Goal: Task Accomplishment & Management: Use online tool/utility

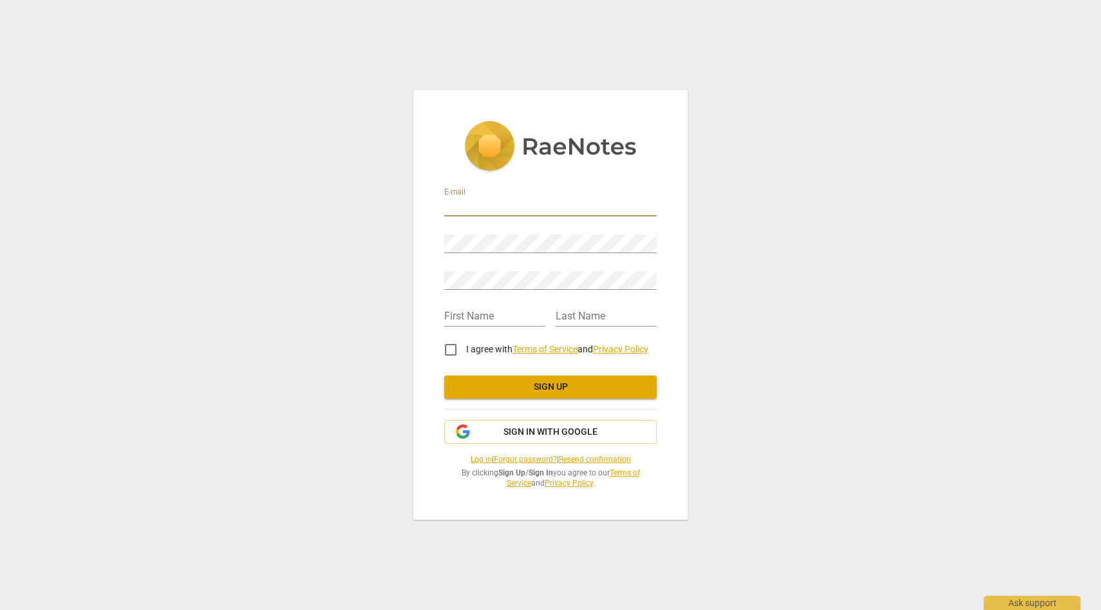
click at [595, 204] on input "email" at bounding box center [550, 207] width 212 height 19
type input "omnibrilliancecoaching@gmail.com"
click at [609, 207] on input "omnibrilliancecoaching@gmail.com" at bounding box center [550, 207] width 212 height 19
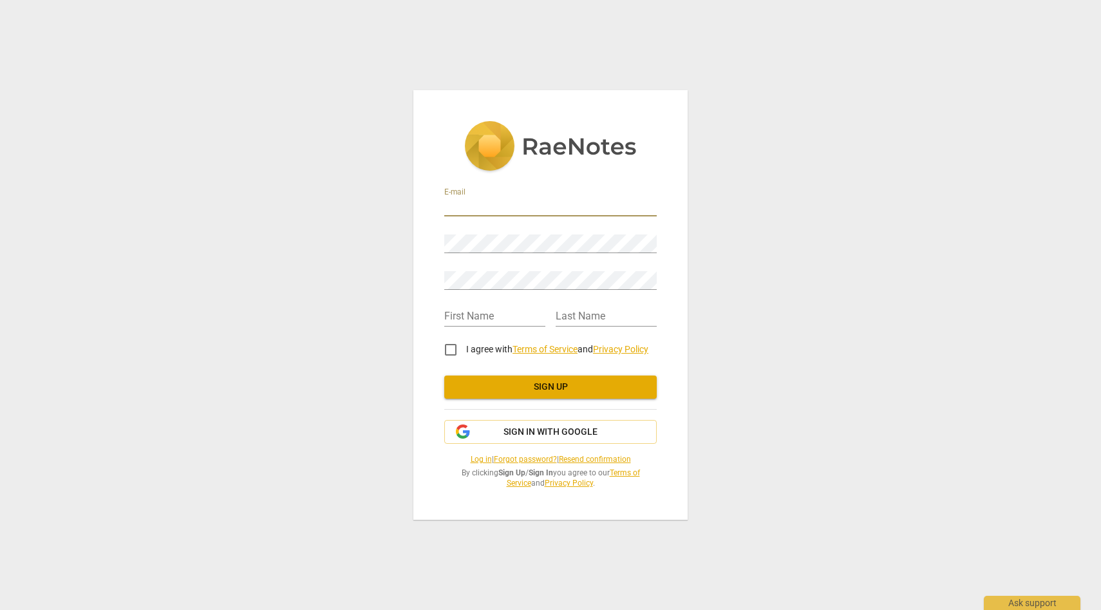
click at [633, 203] on input "email" at bounding box center [550, 207] width 212 height 19
type input "jochperry@gmail.com"
click at [650, 207] on input "jochperry@gmail.com" at bounding box center [550, 207] width 212 height 19
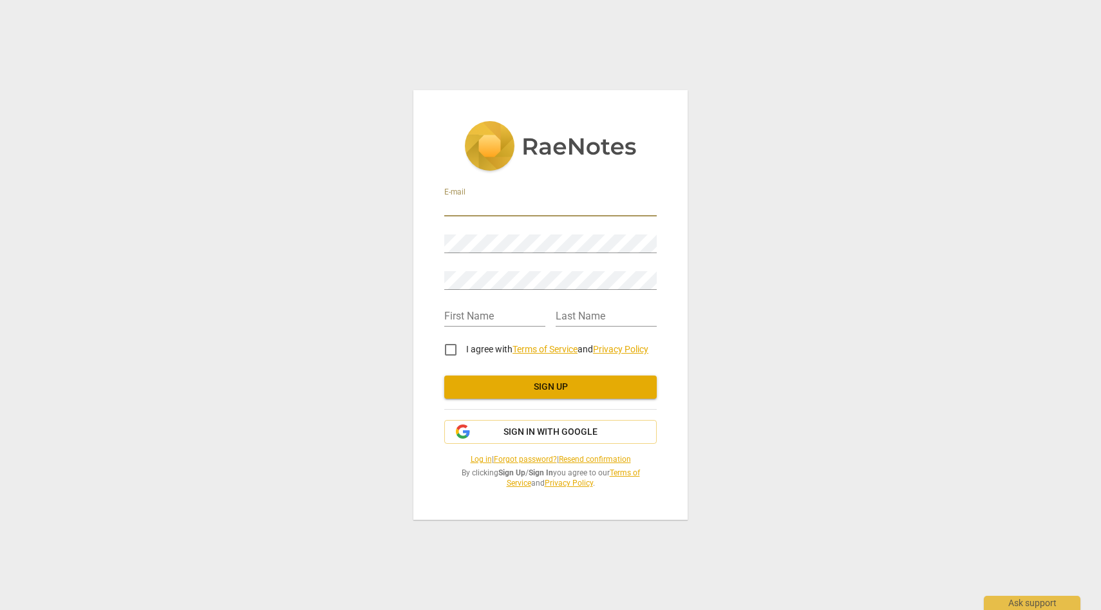
click at [582, 207] on input "email" at bounding box center [550, 207] width 212 height 19
type input "brilliantbrandbox@gmail.com"
click at [496, 198] on input "brilliantbrandbox@gmail.com" at bounding box center [550, 207] width 212 height 19
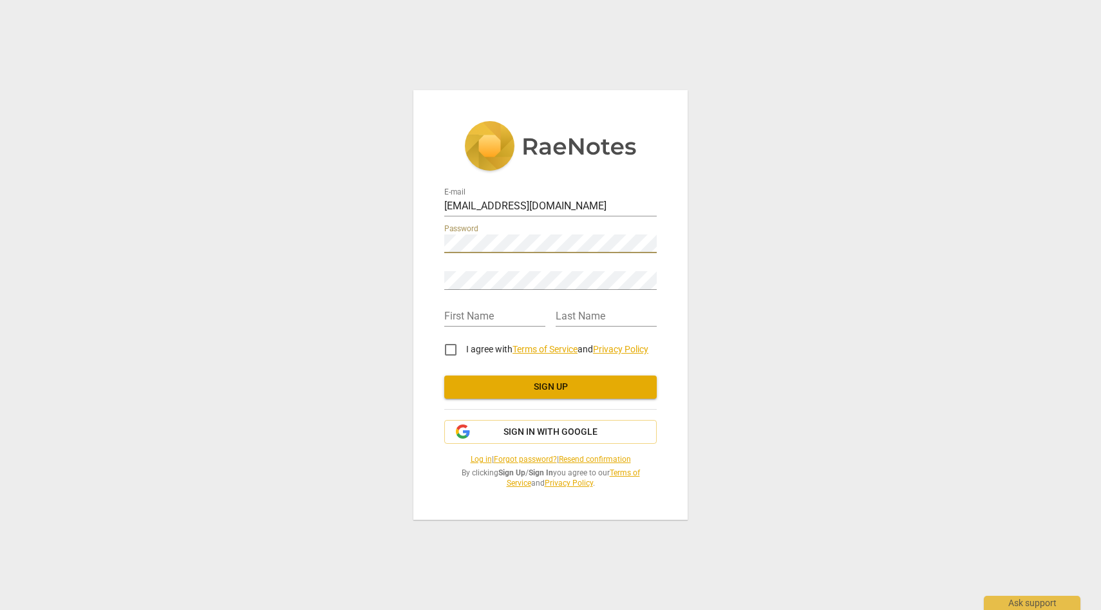
click at [509, 268] on div "Retype Password" at bounding box center [550, 275] width 212 height 29
click at [489, 306] on div "First Name" at bounding box center [494, 311] width 101 height 29
click at [493, 319] on input "text" at bounding box center [494, 317] width 101 height 19
type input "Nia"
click at [588, 308] on input "text" at bounding box center [606, 317] width 101 height 19
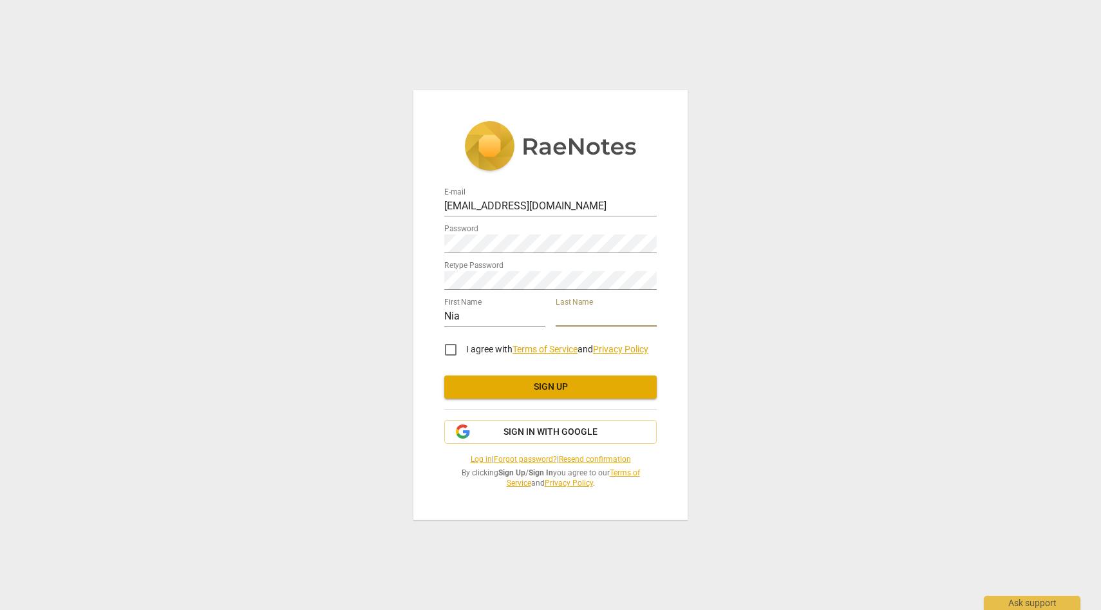
type input "Perry"
click at [449, 348] on input "I agree with Terms of Service and Privacy Policy" at bounding box center [450, 349] width 31 height 31
checkbox input "true"
click at [505, 387] on span "Sign up" at bounding box center [550, 386] width 192 height 13
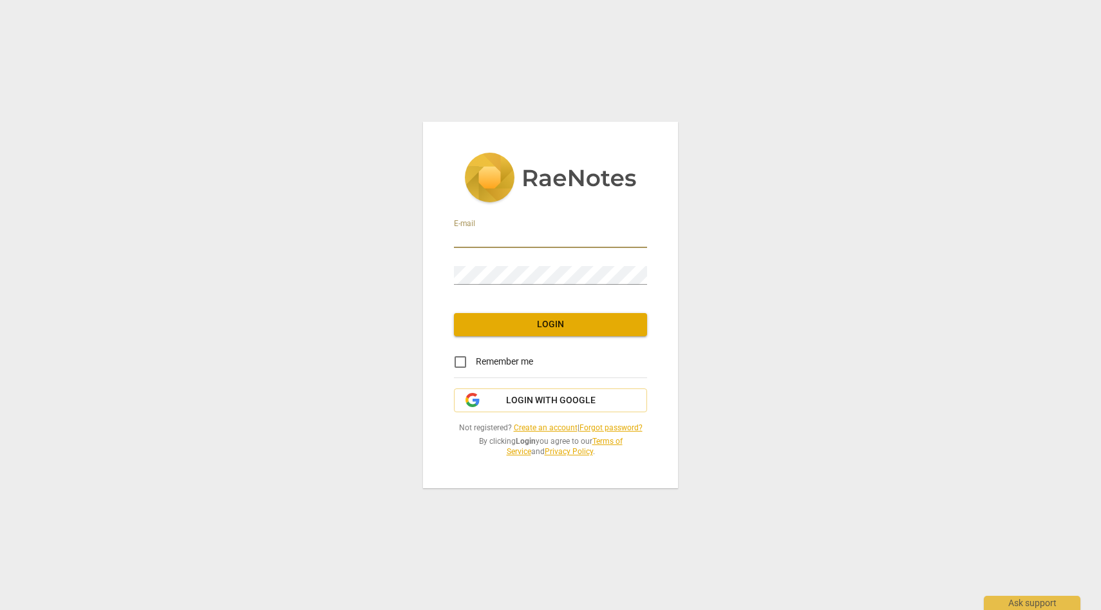
click at [610, 236] on input "email" at bounding box center [550, 238] width 193 height 19
type input "[EMAIL_ADDRESS][DOMAIN_NAME]"
click at [596, 333] on button "Login" at bounding box center [550, 324] width 193 height 23
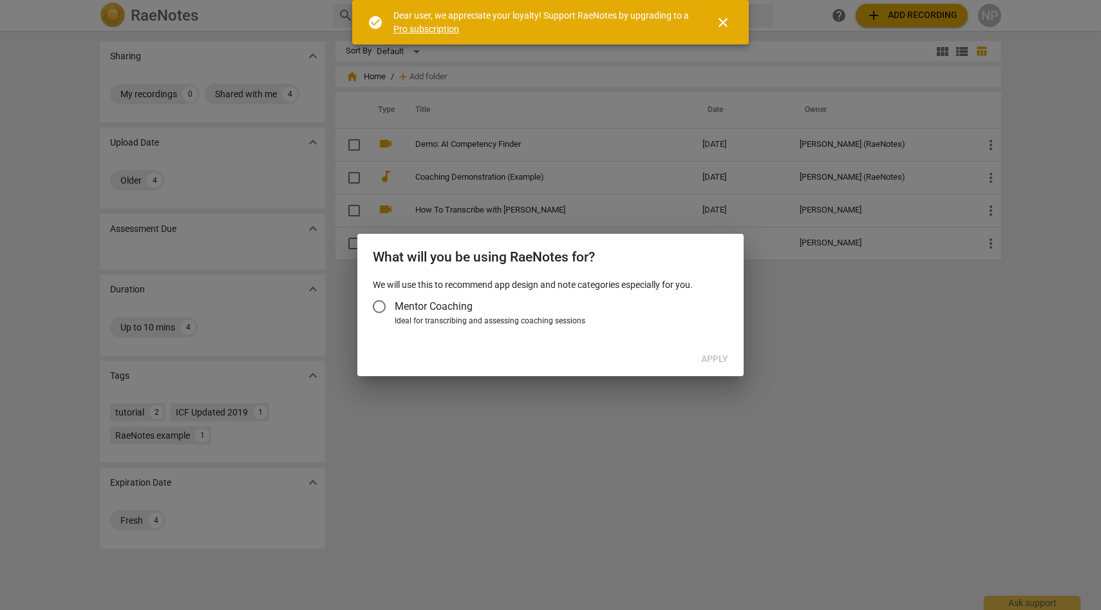
click at [480, 314] on label "Mentor Coaching" at bounding box center [544, 306] width 360 height 31
click at [395, 314] on input "Mentor Coaching" at bounding box center [379, 306] width 31 height 31
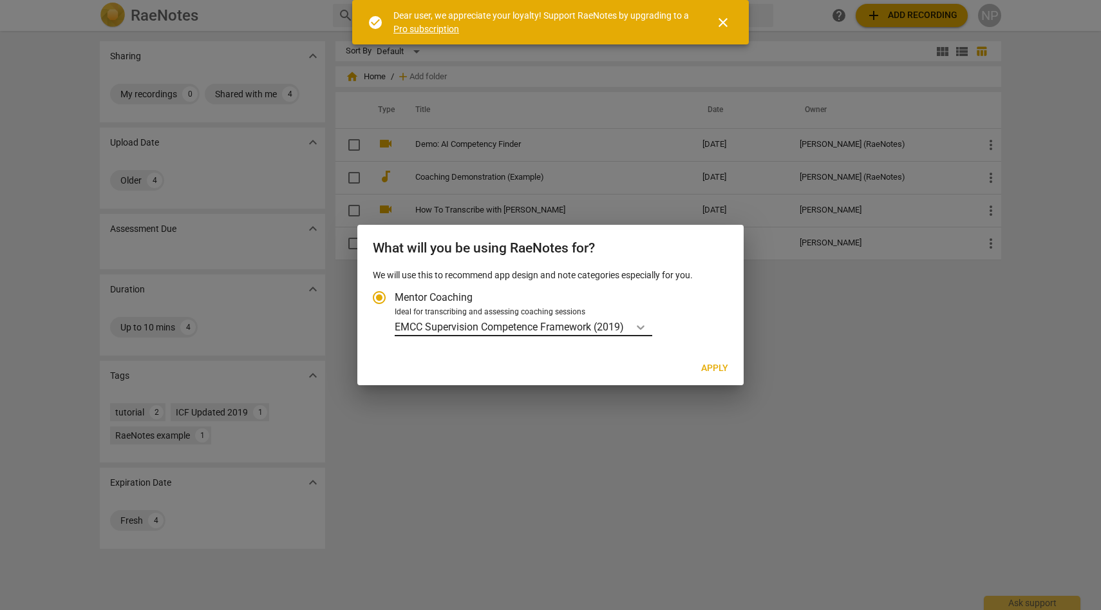
click at [633, 323] on div "Account type" at bounding box center [640, 326] width 23 height 19
click at [0, 0] on input "Ideal for transcribing and assessing coaching sessions EMCC Supervision Compete…" at bounding box center [0, 0] width 0 height 0
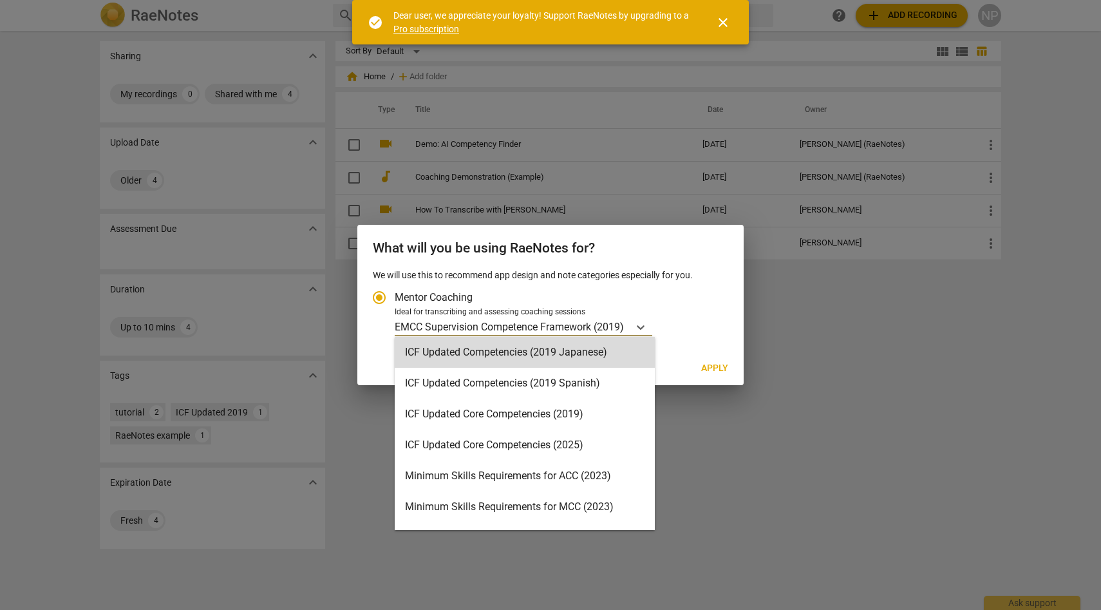
scroll to position [202, 0]
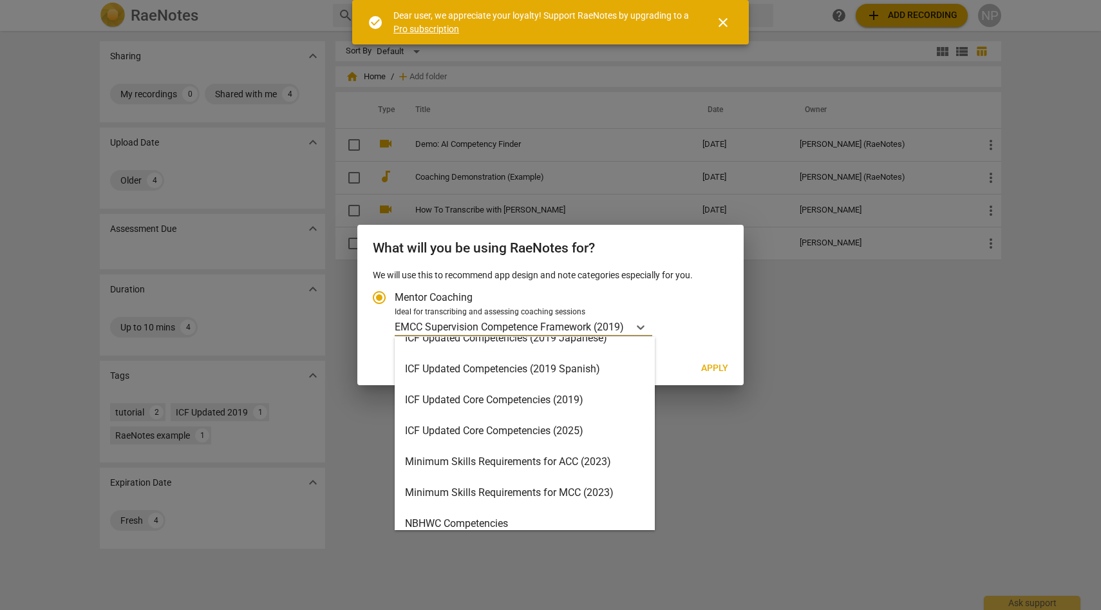
click at [568, 433] on div "ICF Updated Core Competencies (2025)" at bounding box center [525, 430] width 260 height 31
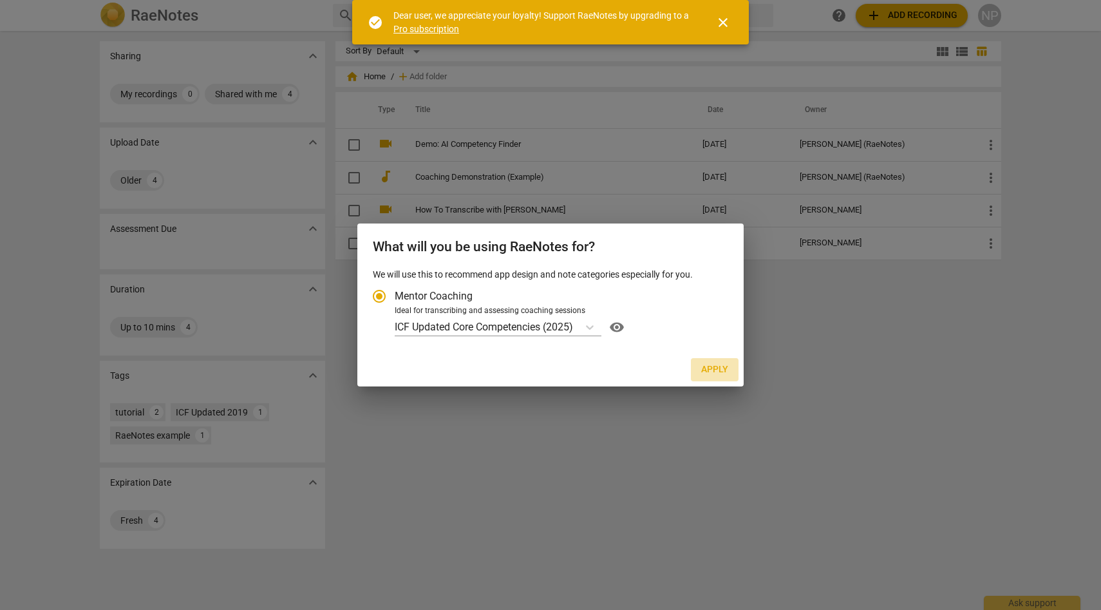
click at [713, 369] on span "Apply" at bounding box center [714, 369] width 27 height 13
radio input "false"
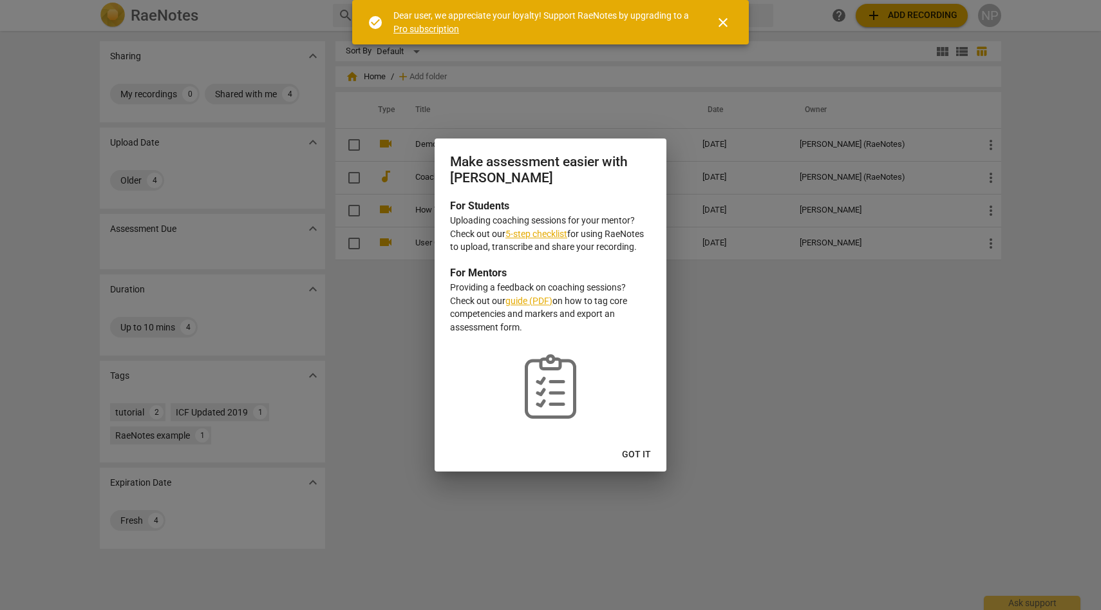
click at [630, 457] on span "Got it" at bounding box center [636, 454] width 29 height 13
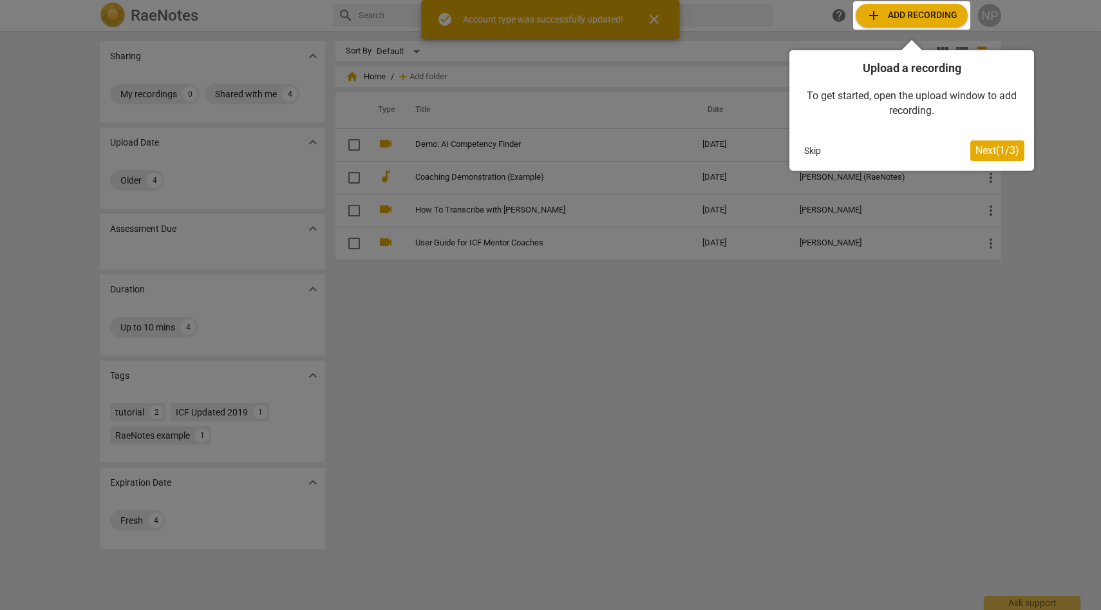
click at [926, 18] on div at bounding box center [911, 15] width 117 height 28
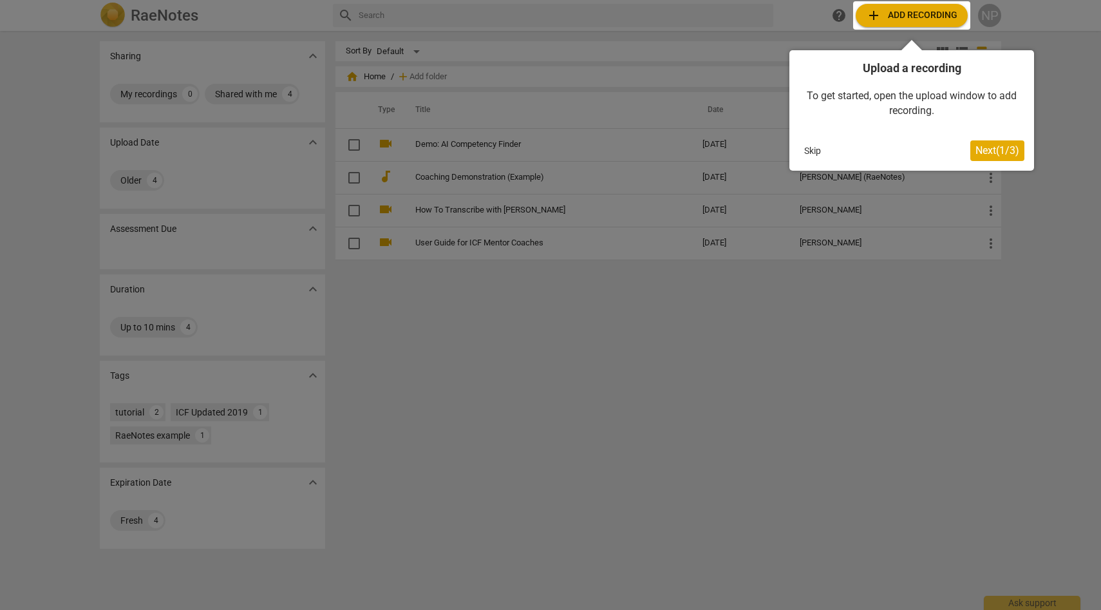
click at [901, 17] on div at bounding box center [911, 15] width 117 height 28
click at [892, 5] on div at bounding box center [911, 15] width 117 height 28
click at [882, 21] on div at bounding box center [911, 15] width 117 height 28
click at [865, 234] on div at bounding box center [550, 305] width 1101 height 610
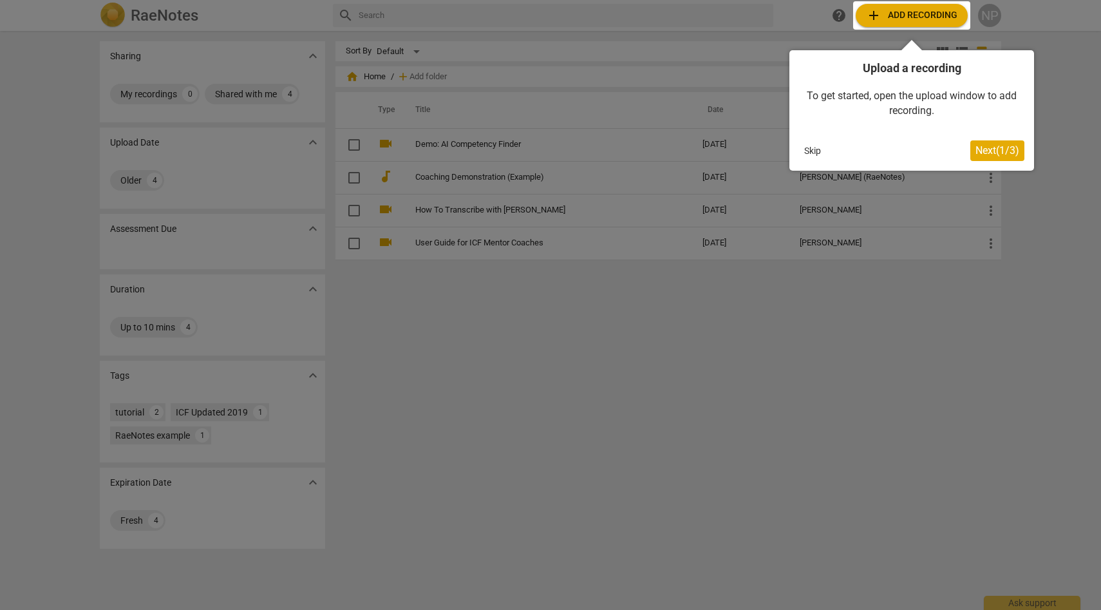
click at [834, 383] on div at bounding box center [550, 305] width 1101 height 610
click at [921, 20] on div at bounding box center [911, 15] width 117 height 28
click at [912, 85] on div "To get started, open the upload window to add recording." at bounding box center [911, 103] width 225 height 55
click at [1004, 152] on span "Next ( 1 / 3 )" at bounding box center [997, 150] width 44 height 12
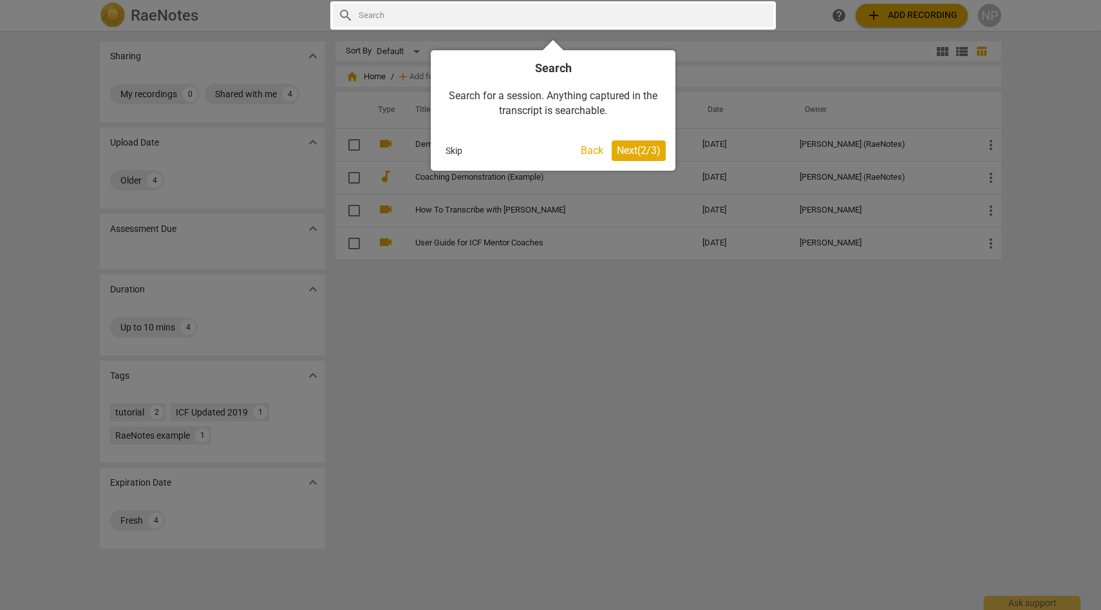
click at [655, 148] on span "Next ( 2 / 3 )" at bounding box center [639, 150] width 44 height 12
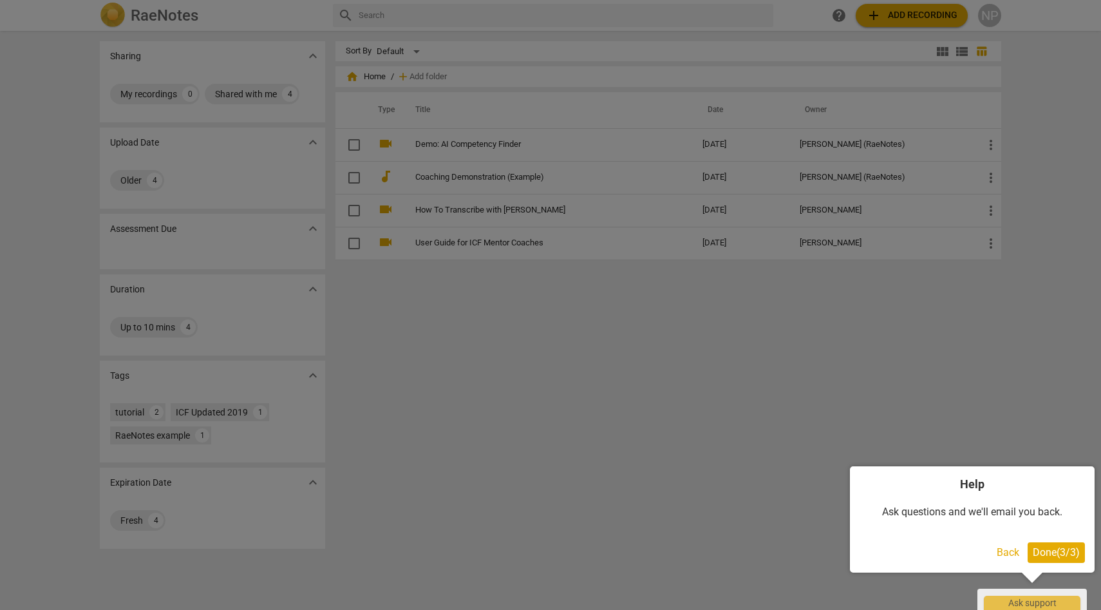
click at [1064, 559] on button "Done ( 3 / 3 )" at bounding box center [1055, 552] width 57 height 21
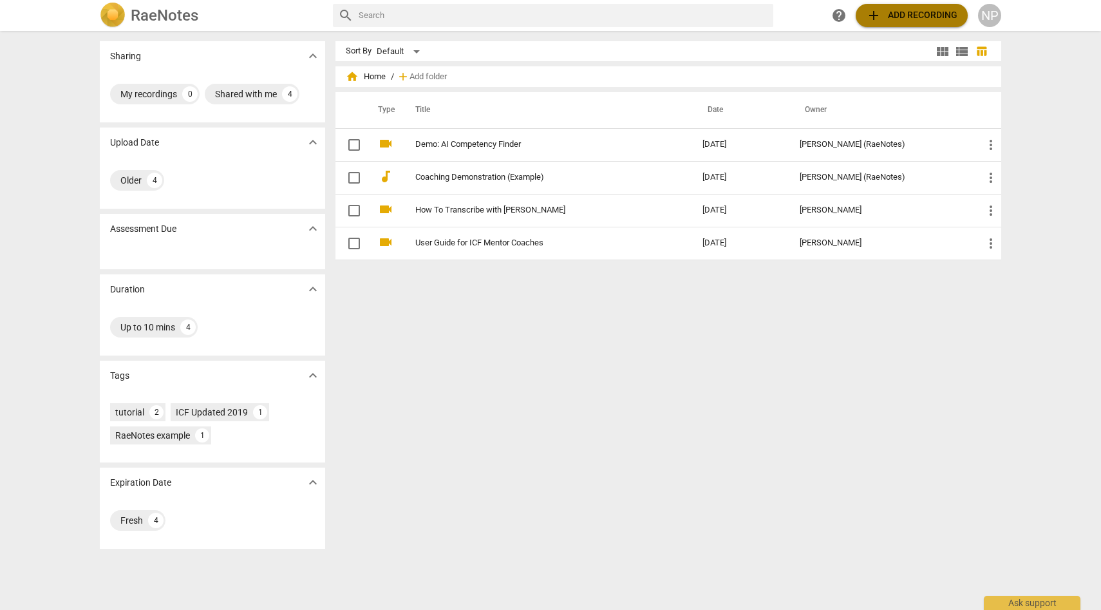
click at [944, 14] on span "add Add recording" at bounding box center [911, 15] width 91 height 15
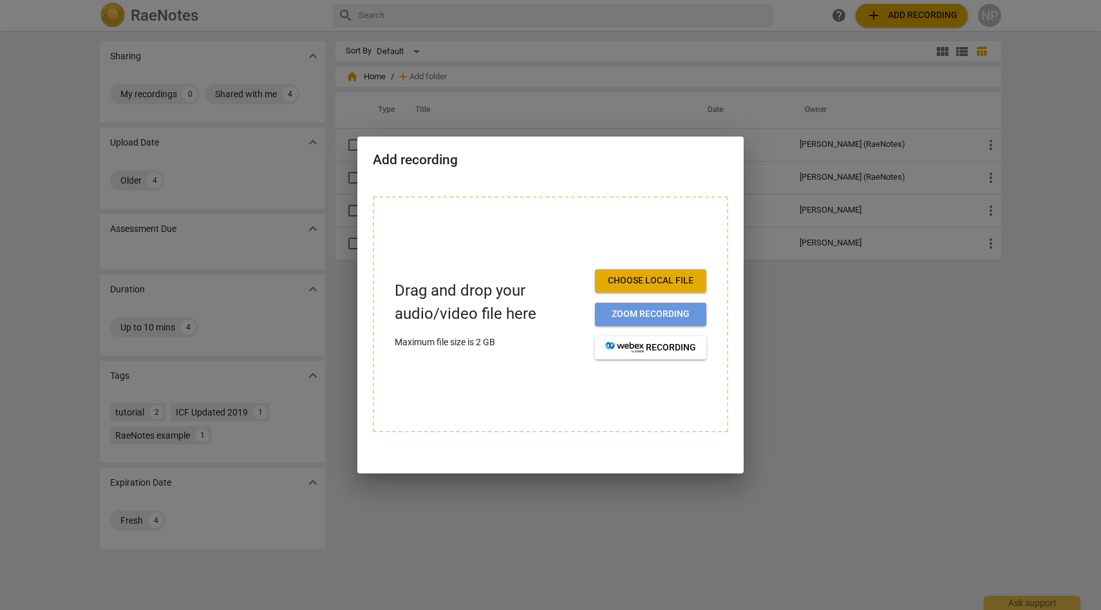
click at [621, 315] on span "Zoom recording" at bounding box center [650, 314] width 91 height 13
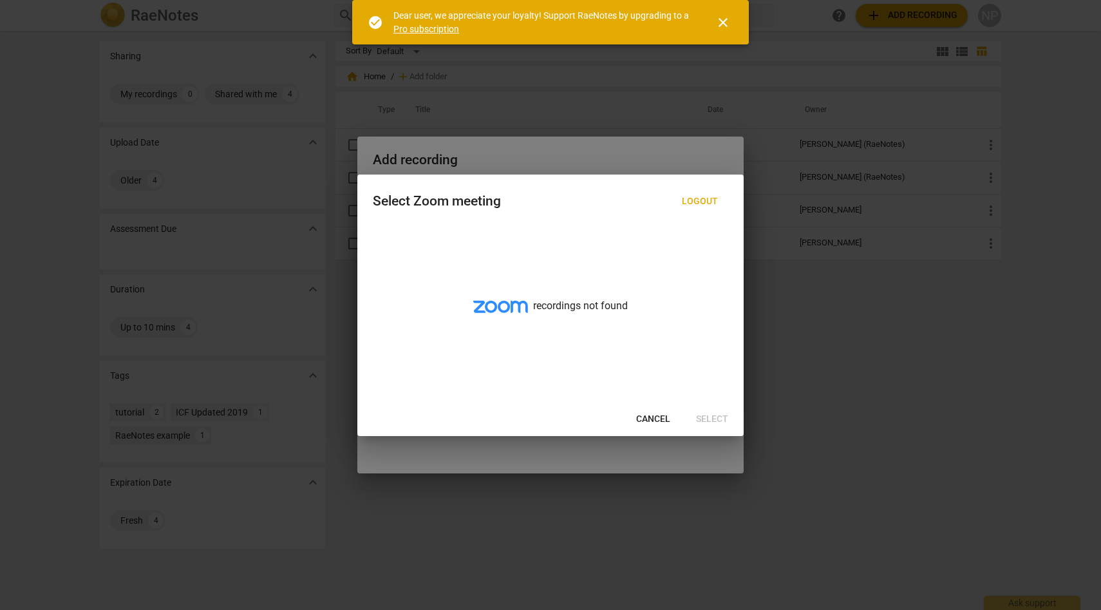
click at [653, 417] on span "Cancel" at bounding box center [653, 419] width 34 height 13
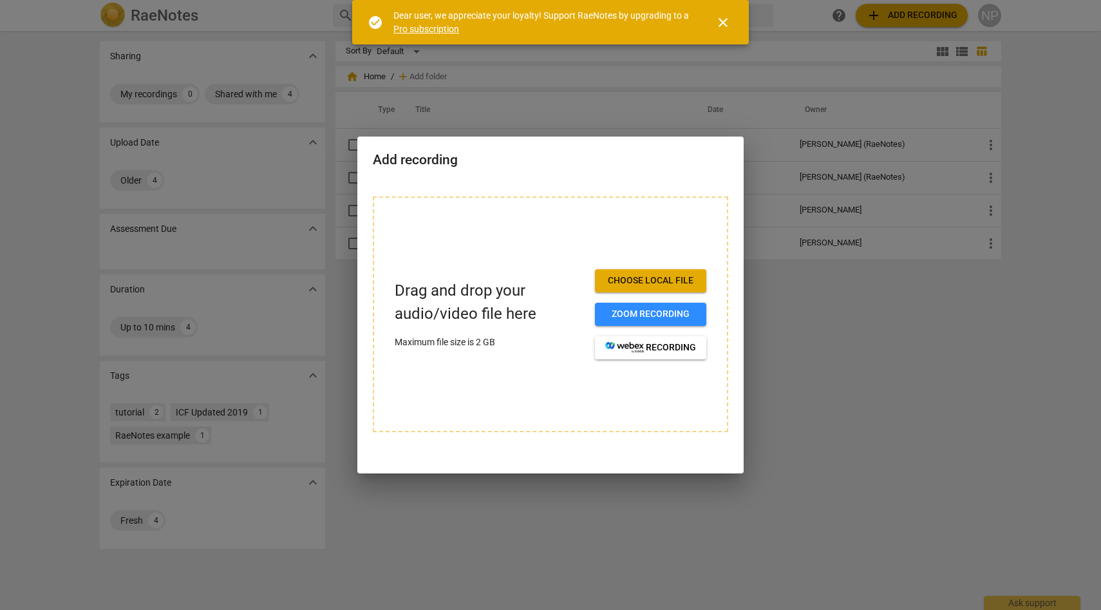
click at [665, 276] on span "Choose local file" at bounding box center [650, 280] width 91 height 13
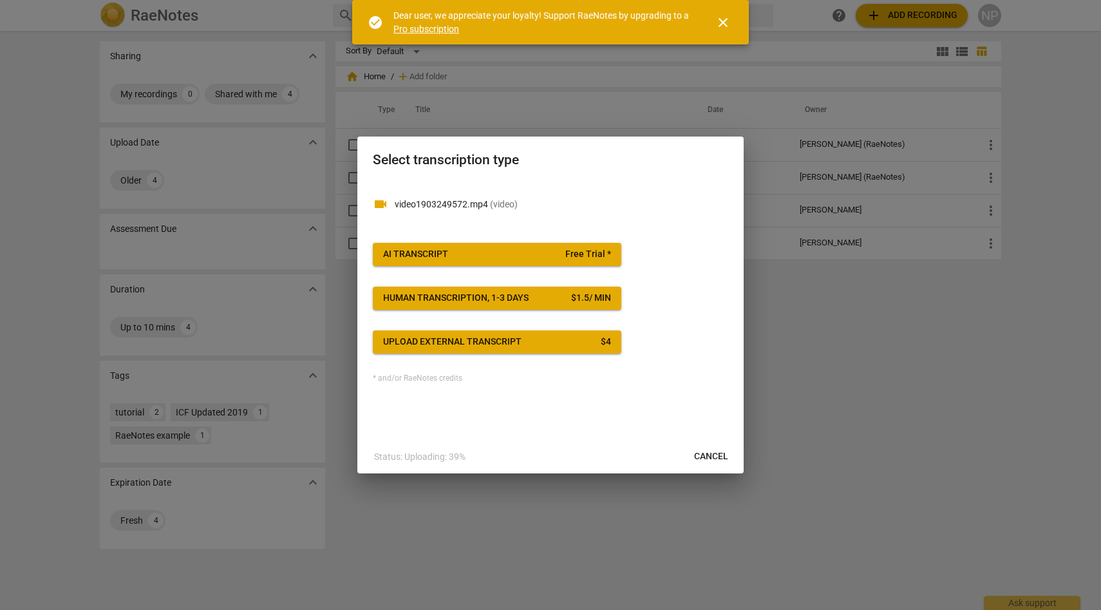
click at [597, 256] on span "Free Trial *" at bounding box center [588, 254] width 46 height 13
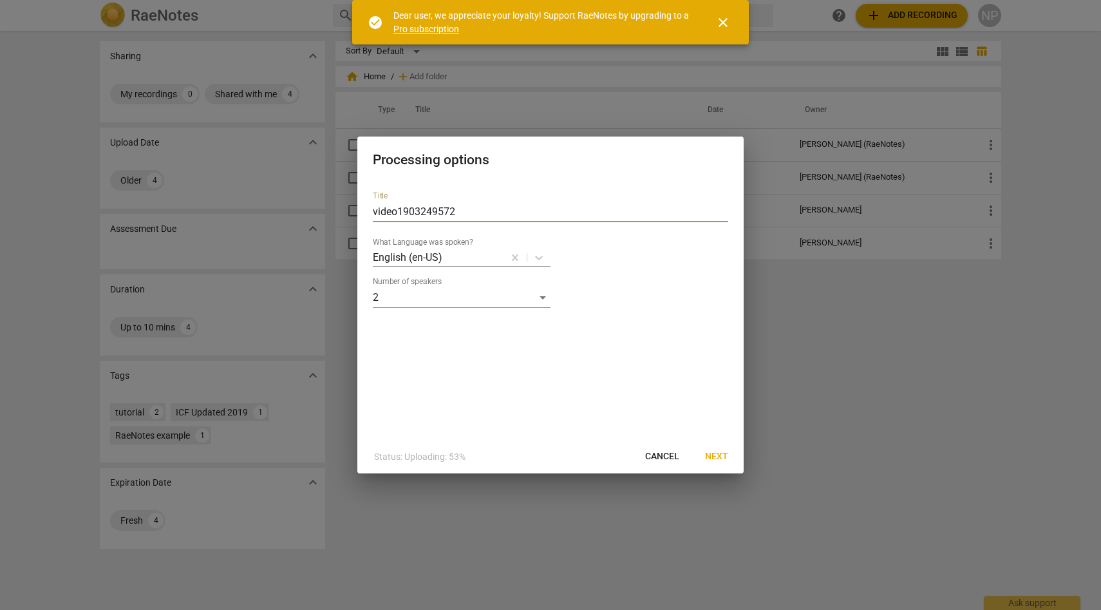
click at [602, 220] on input "video1903249572" at bounding box center [550, 211] width 355 height 21
type input "Meera Music Session #1 [DATE]"
click at [721, 453] on span "Next" at bounding box center [716, 456] width 23 height 13
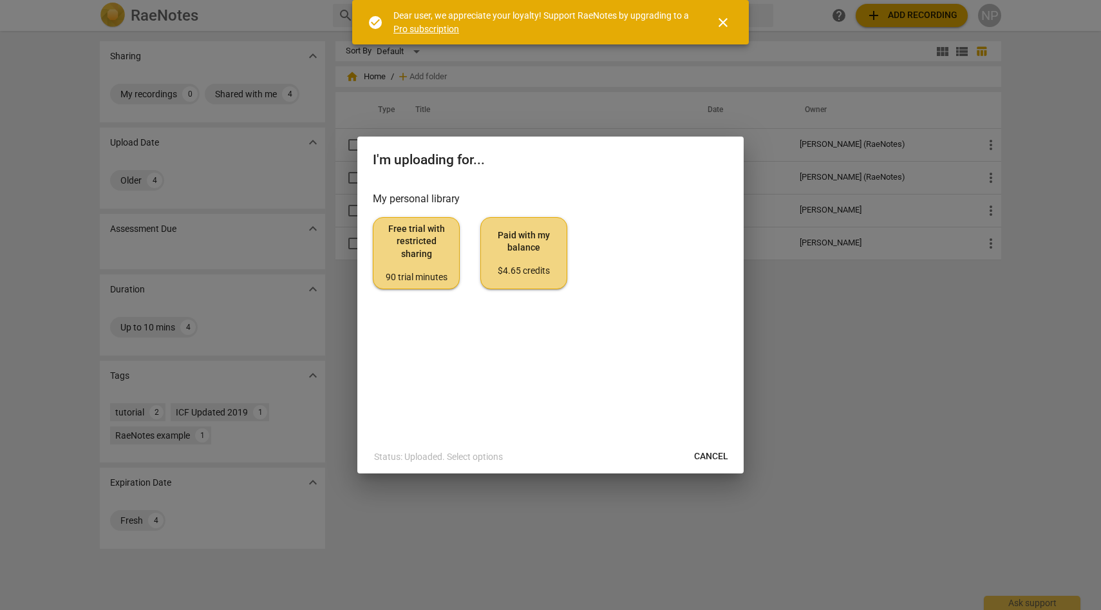
click at [410, 259] on span "Free trial with restricted sharing 90 trial minutes" at bounding box center [416, 253] width 65 height 61
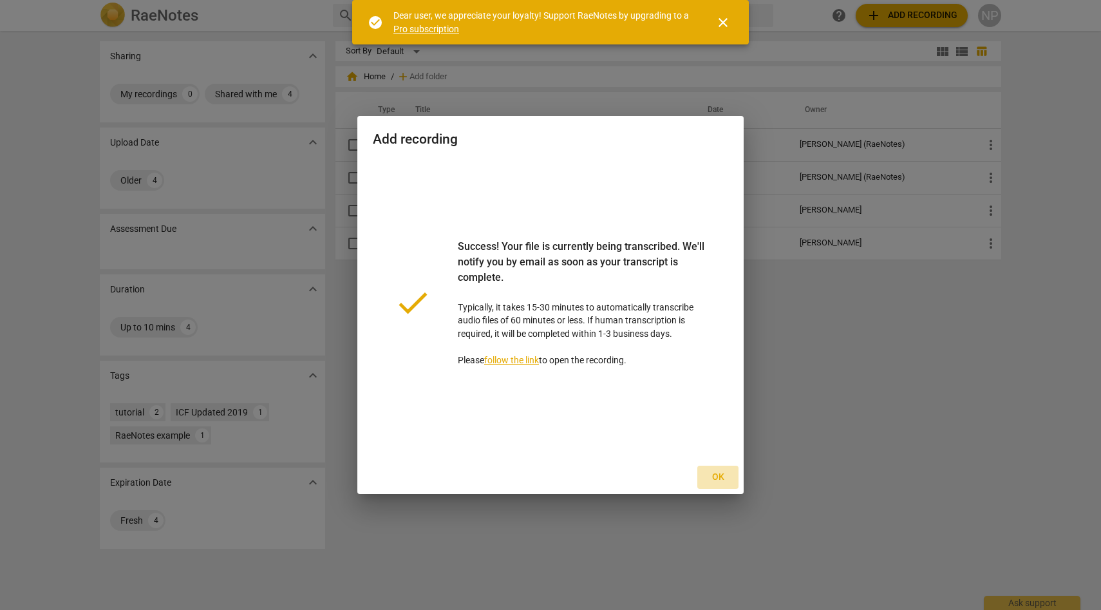
click at [724, 469] on button "Ok" at bounding box center [717, 476] width 41 height 23
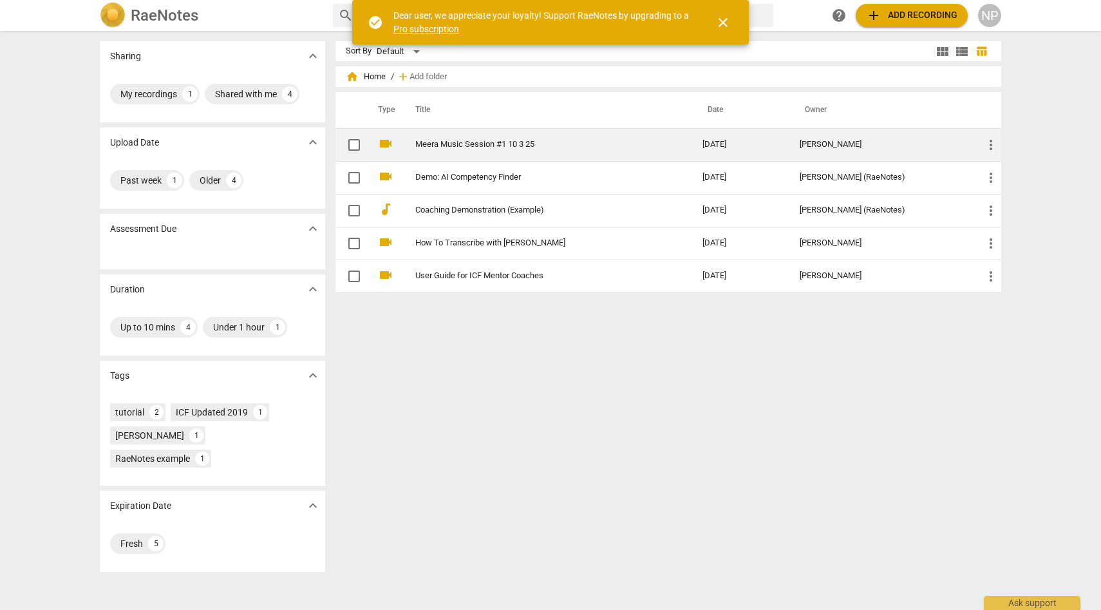
click at [534, 140] on link "Meera Music Session #1 10 3 25" at bounding box center [535, 145] width 241 height 10
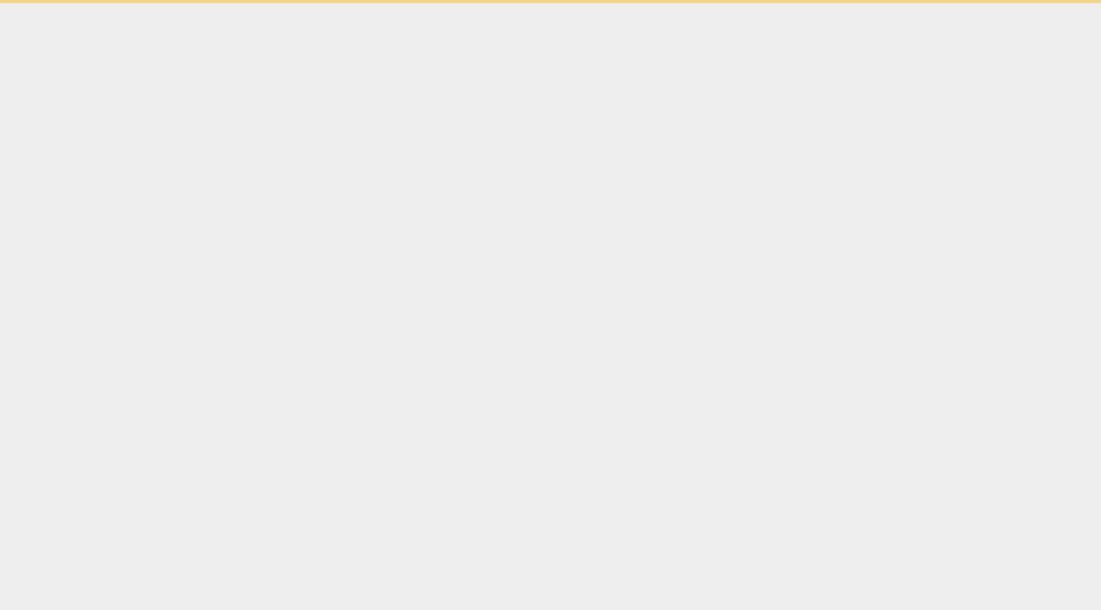
click at [534, 3] on html "check_circle Dear user, we appreciate your loyalty! Support RaeNotes by upgradi…" at bounding box center [550, 1] width 1101 height 3
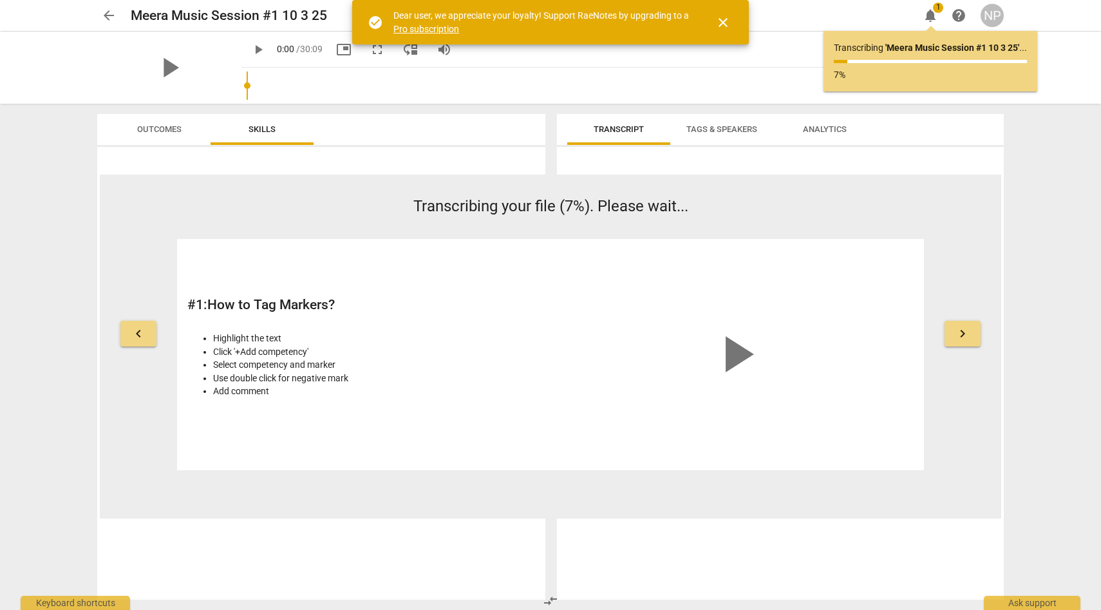
click at [950, 72] on p "7%" at bounding box center [930, 75] width 193 height 14
click at [731, 26] on span "close" at bounding box center [722, 22] width 31 height 15
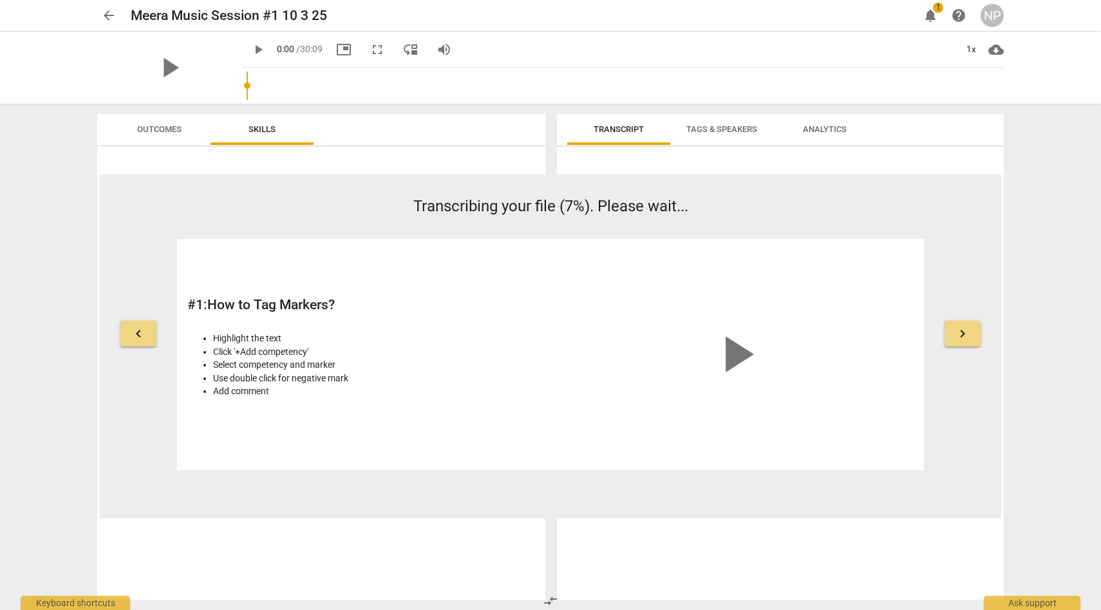
click at [930, 17] on span "notifications" at bounding box center [929, 15] width 15 height 15
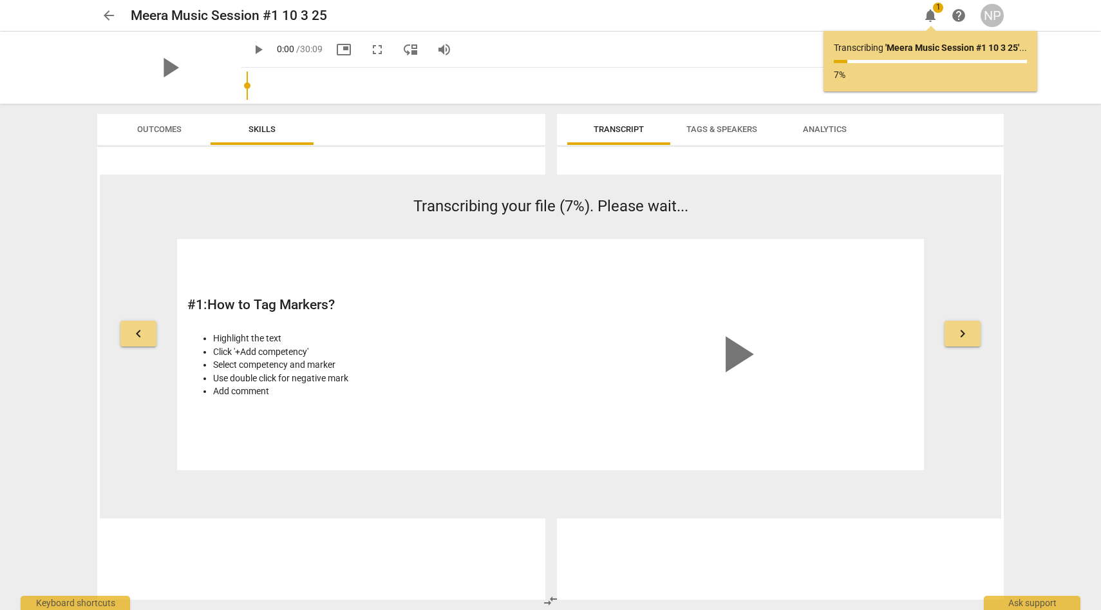
click at [1045, 200] on div "arrow_back Meera Music Session #1 10 3 25 edit notifications 1 help NP play_arr…" at bounding box center [550, 305] width 1101 height 610
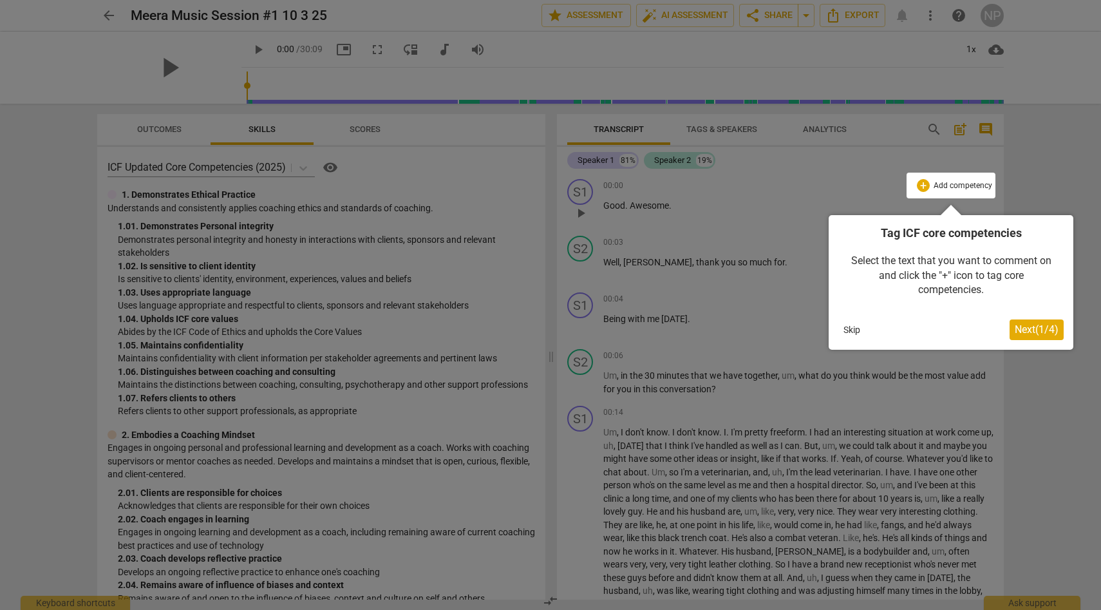
click at [1040, 335] on span "Next ( 1 / 4 )" at bounding box center [1037, 329] width 44 height 12
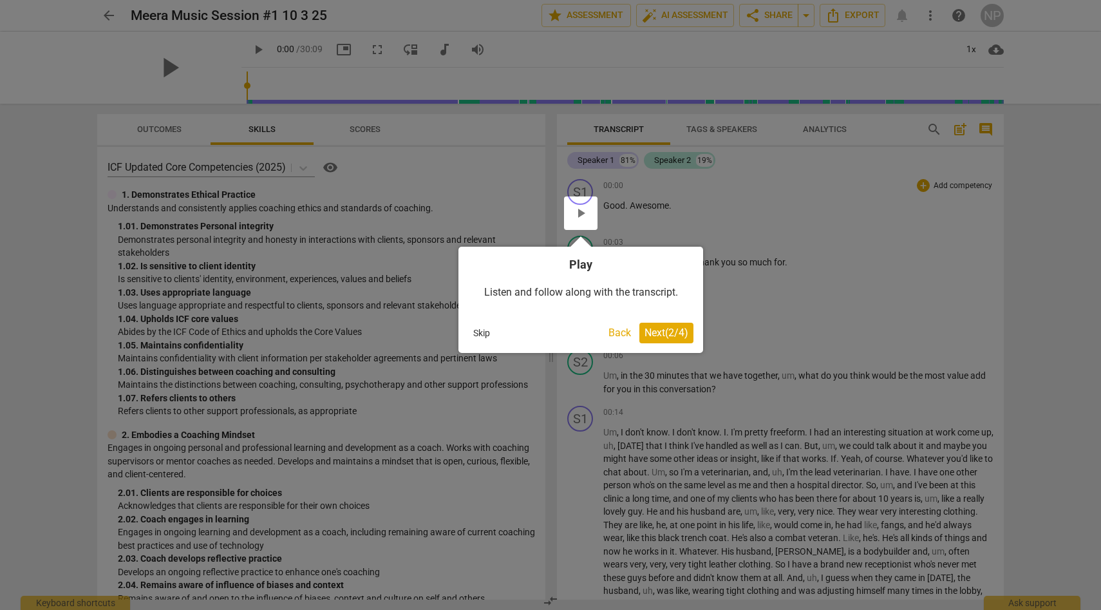
click at [671, 330] on span "Next ( 2 / 4 )" at bounding box center [666, 332] width 44 height 12
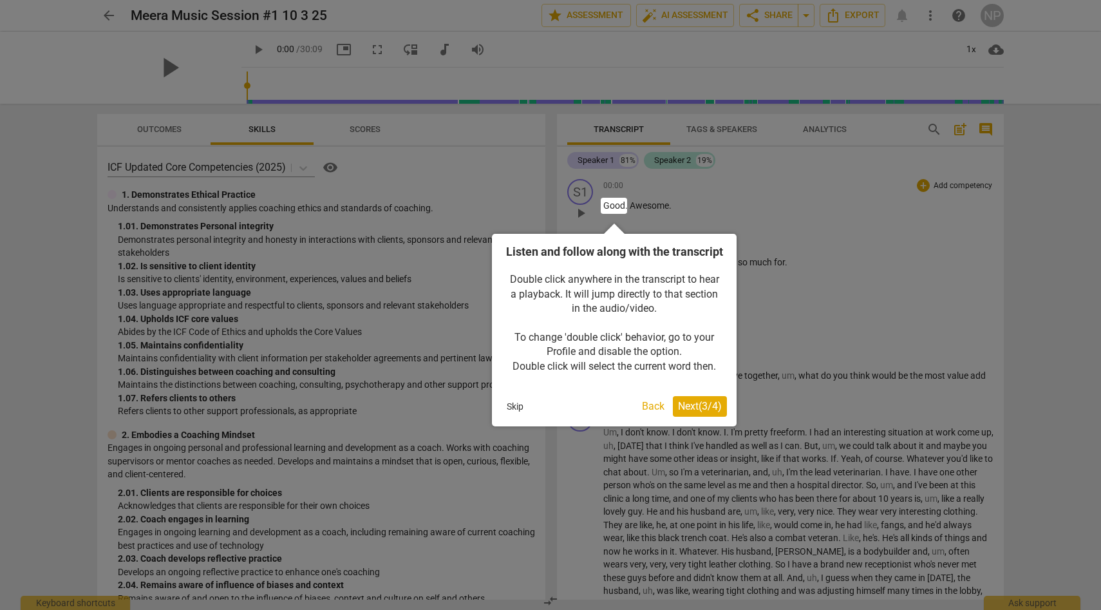
click at [684, 412] on span "Next ( 3 / 4 )" at bounding box center [700, 406] width 44 height 12
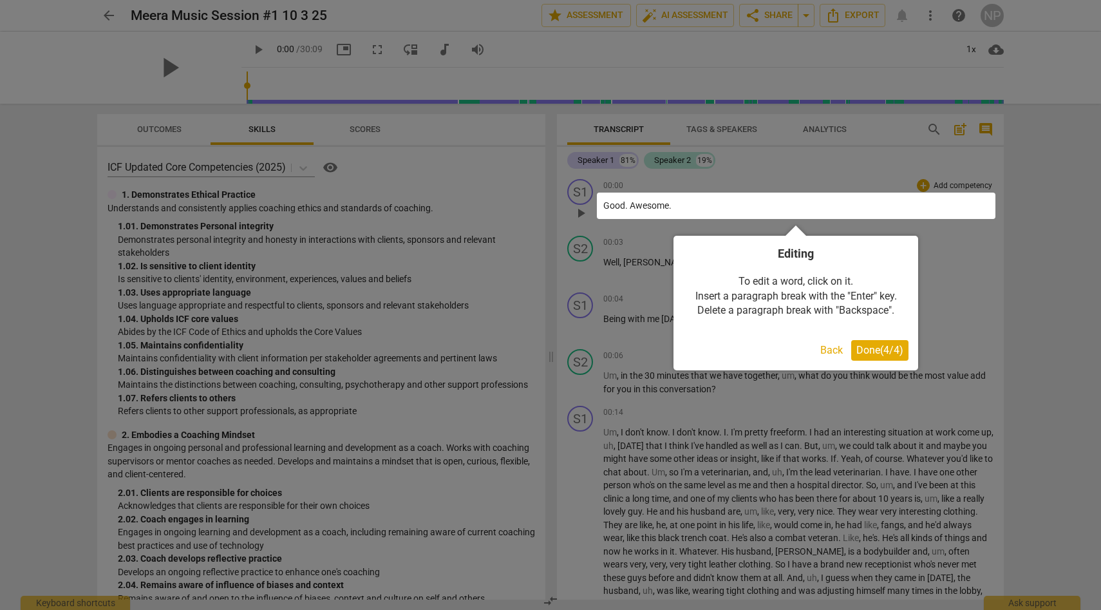
click at [873, 349] on span "Done ( 4 / 4 )" at bounding box center [879, 350] width 47 height 12
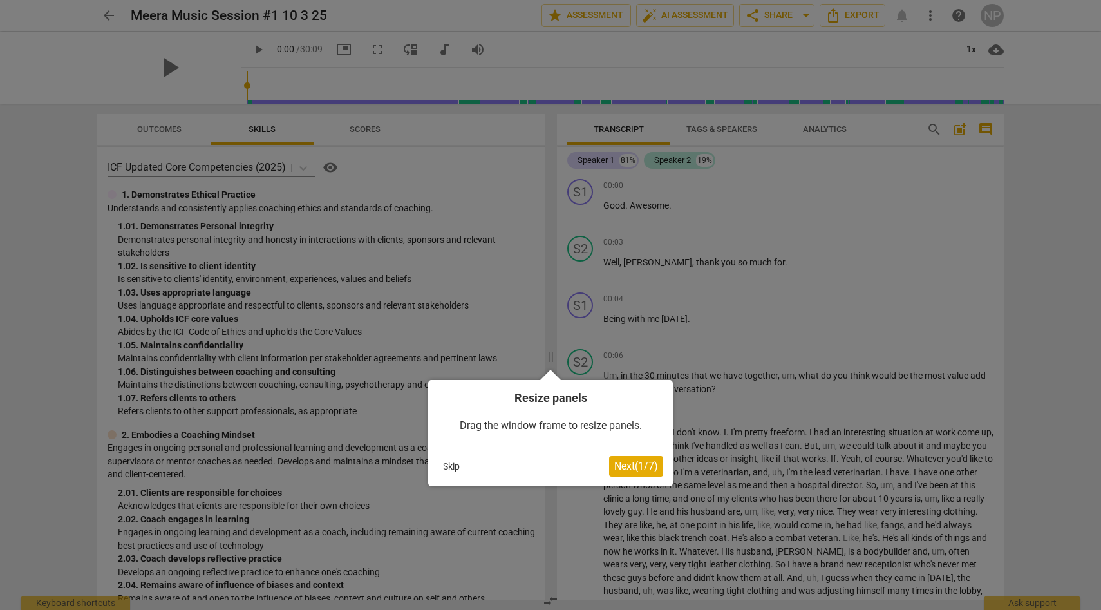
click at [637, 469] on span "Next ( 1 / 7 )" at bounding box center [636, 466] width 44 height 12
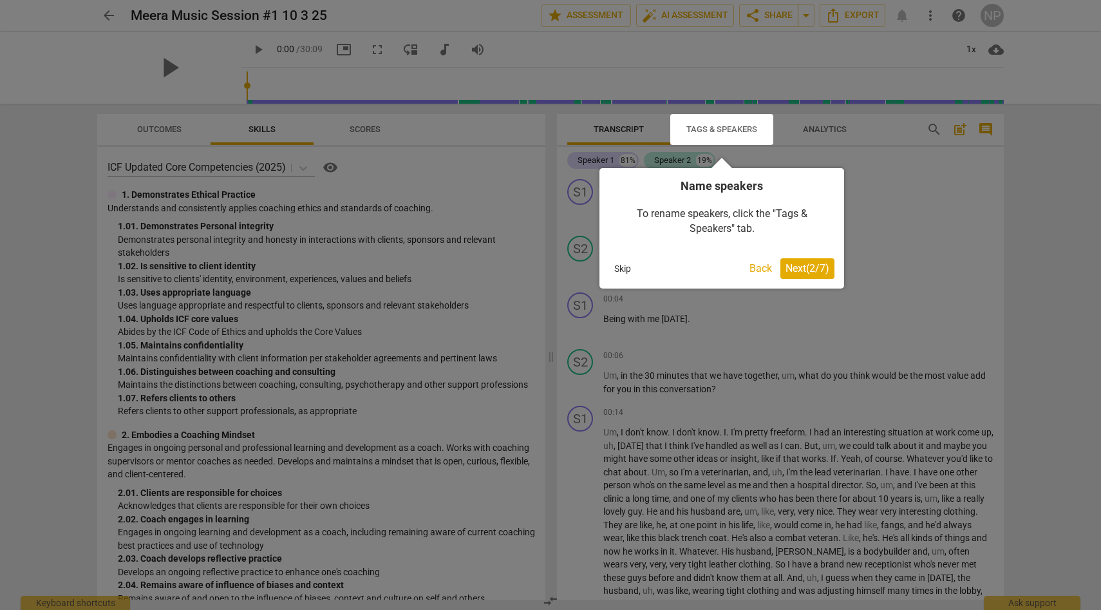
click at [792, 272] on span "Next ( 2 / 7 )" at bounding box center [807, 268] width 44 height 12
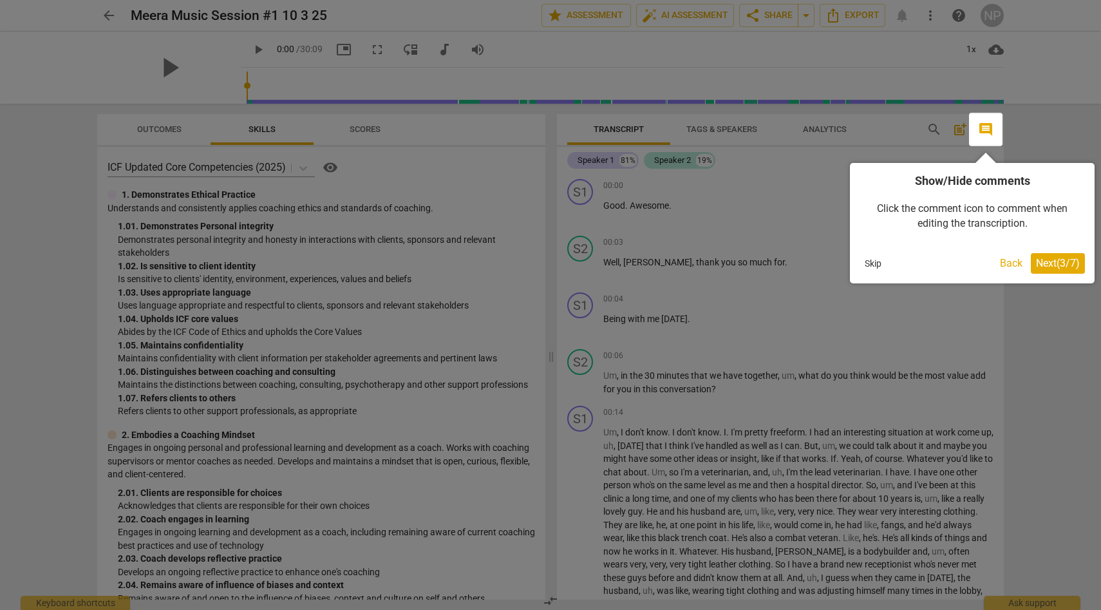
click at [1047, 268] on span "Next ( 3 / 7 )" at bounding box center [1058, 263] width 44 height 12
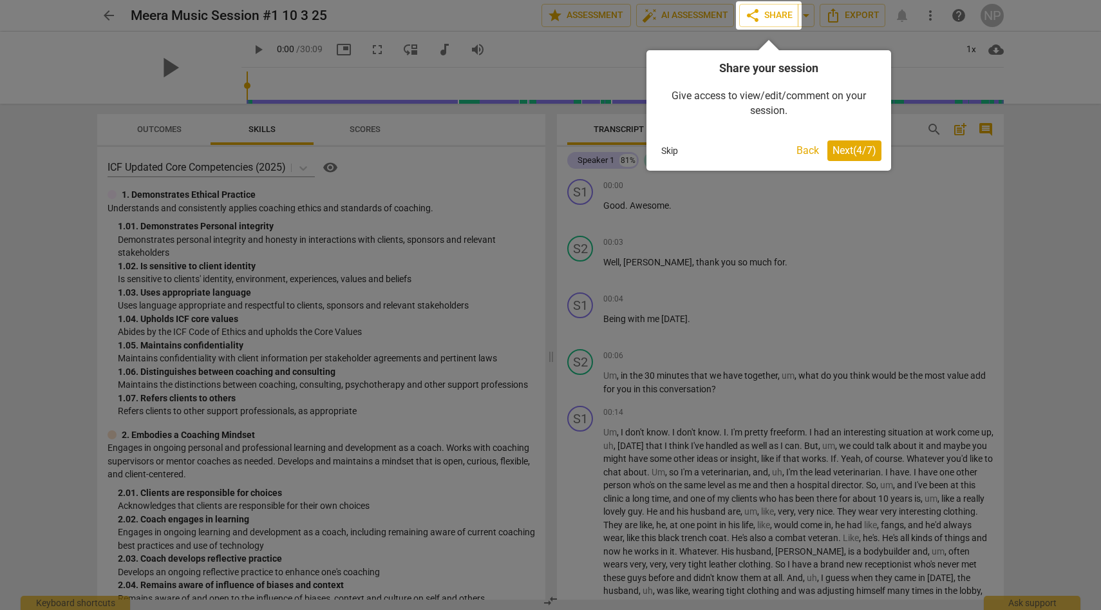
click at [848, 167] on div "Share your session Give access to view/edit/comment on your session. Skip Back …" at bounding box center [768, 110] width 245 height 120
click at [848, 149] on span "Next ( 4 / 7 )" at bounding box center [854, 150] width 44 height 12
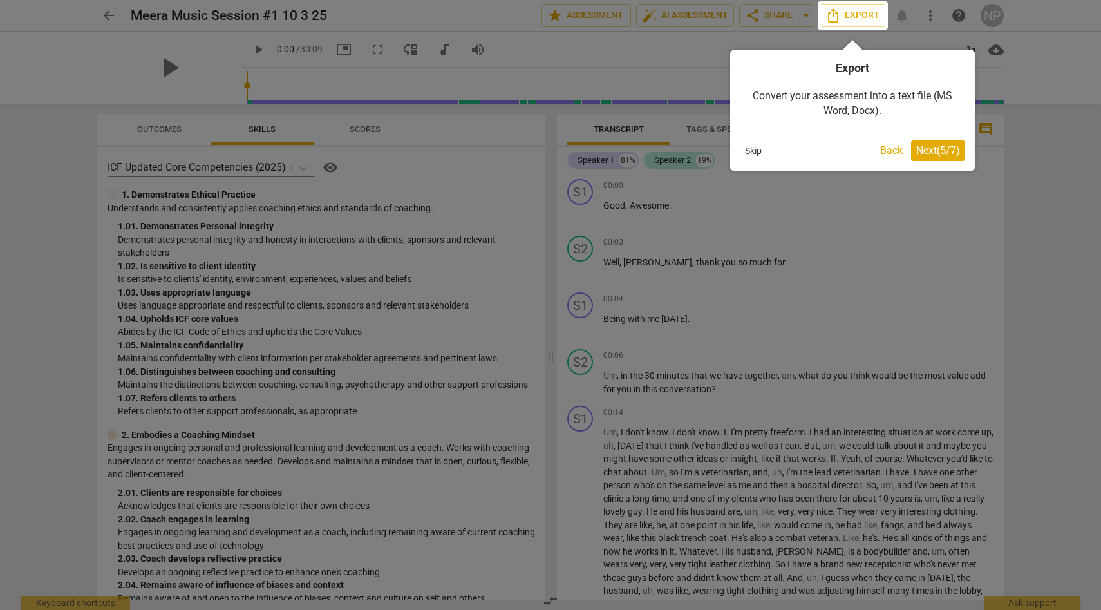
click at [919, 149] on span "Next ( 5 / 7 )" at bounding box center [938, 150] width 44 height 12
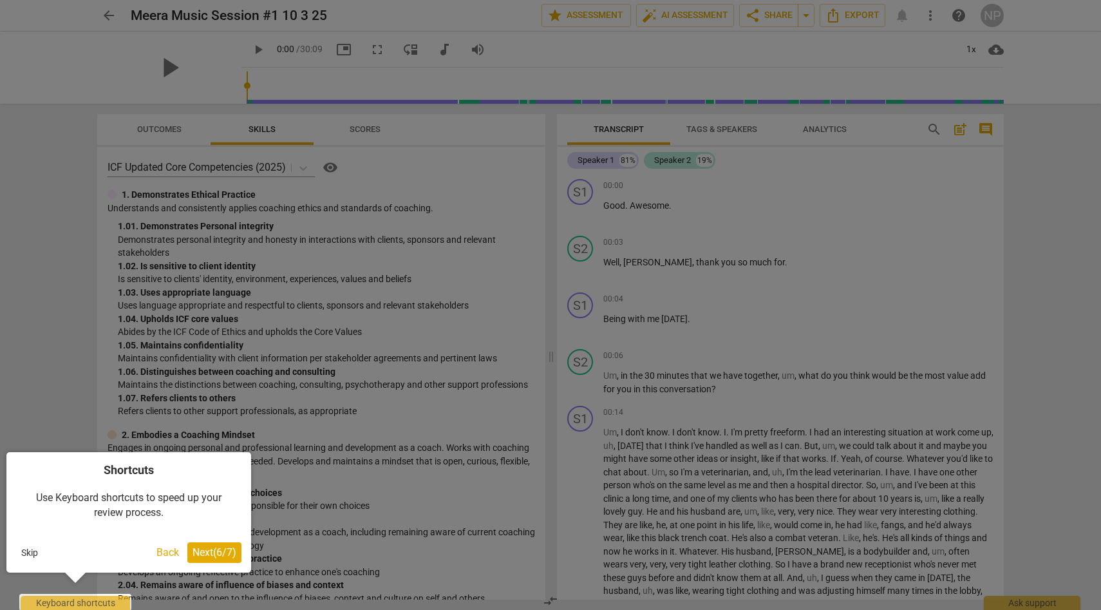
click at [212, 554] on span "Next ( 6 / 7 )" at bounding box center [214, 552] width 44 height 12
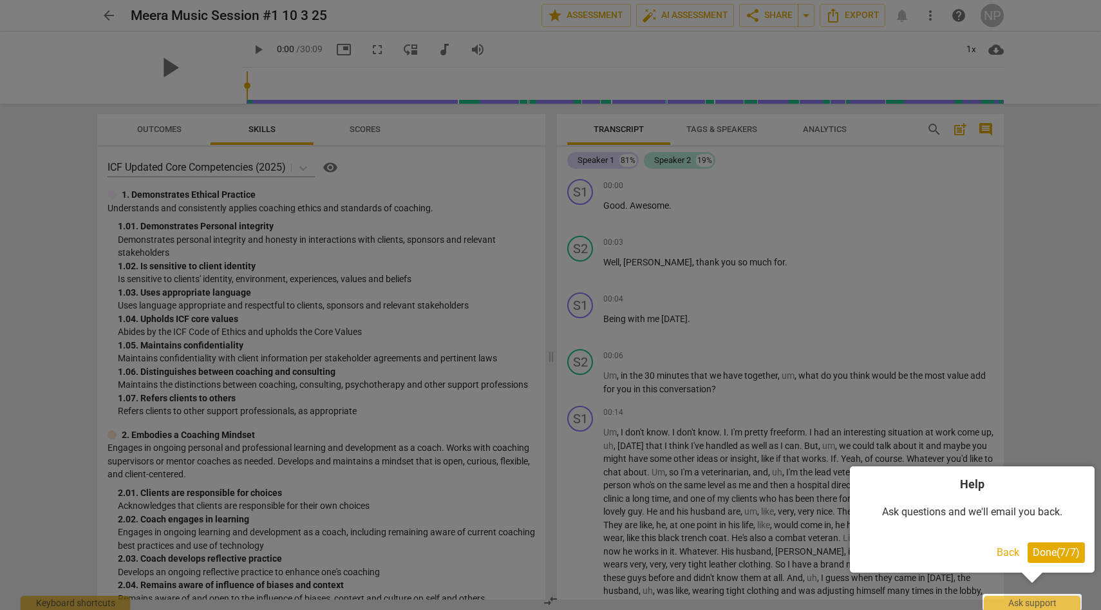
click at [1061, 552] on span "Done ( 7 / 7 )" at bounding box center [1056, 552] width 47 height 12
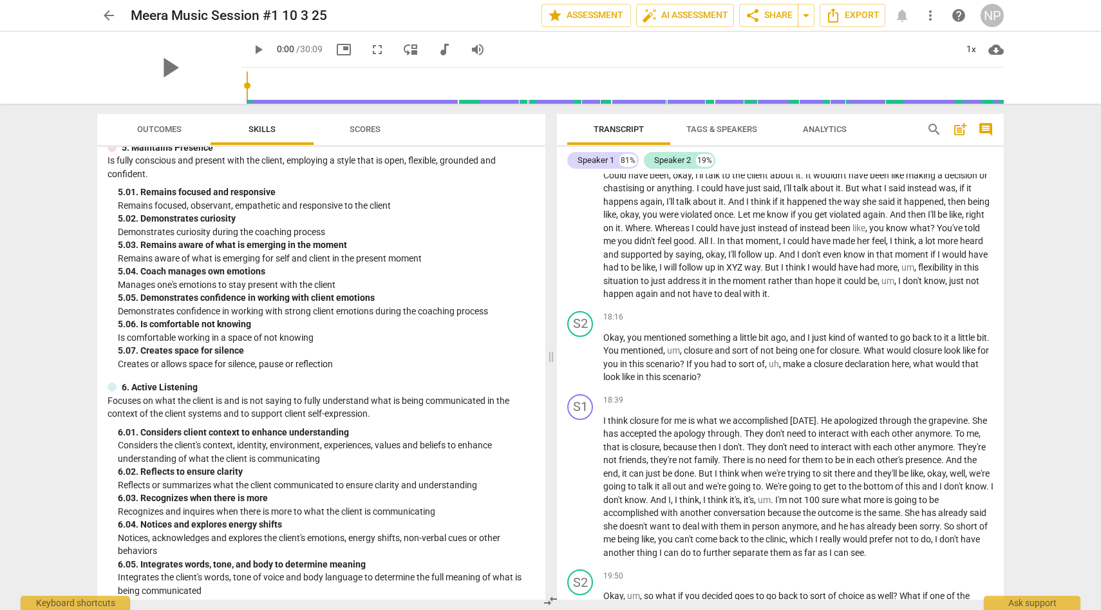
scroll to position [3228, 0]
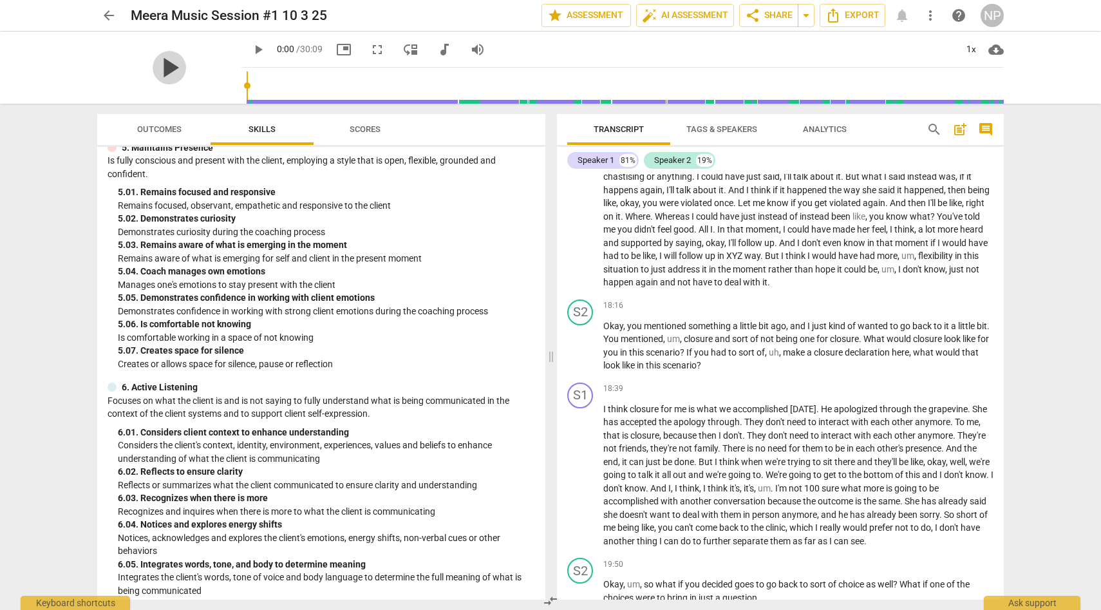
click at [160, 68] on span "play_arrow" at bounding box center [169, 67] width 33 height 33
click at [165, 63] on span "pause" at bounding box center [169, 67] width 33 height 33
click at [161, 71] on span "play_arrow" at bounding box center [169, 67] width 33 height 33
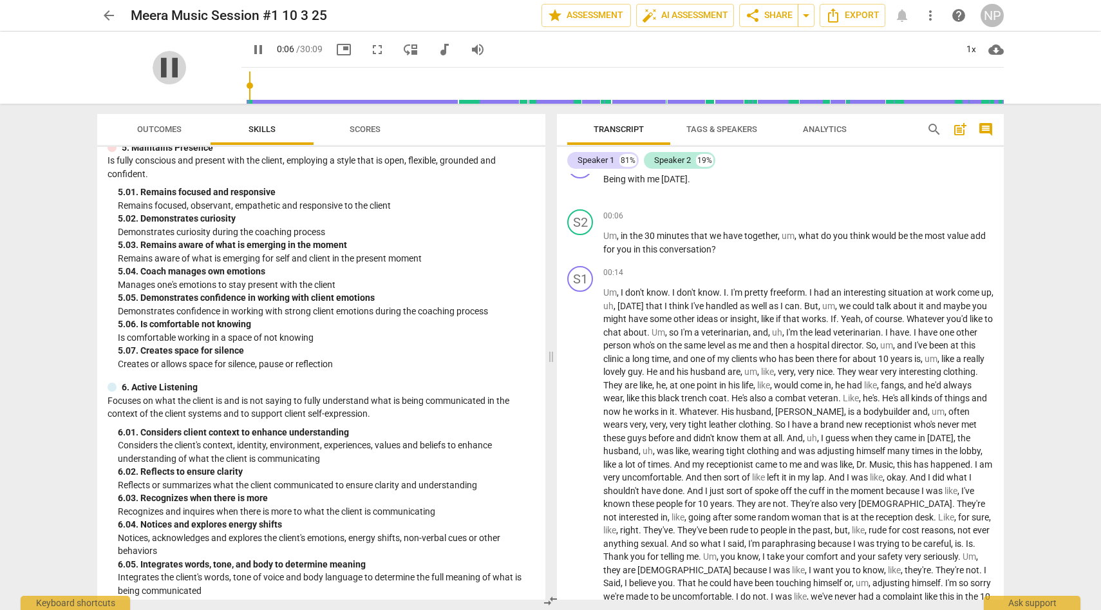
click at [154, 72] on span "pause" at bounding box center [169, 67] width 33 height 33
click at [154, 72] on span "play_arrow" at bounding box center [169, 67] width 33 height 33
click at [154, 68] on span "pause" at bounding box center [169, 67] width 33 height 33
type input "18"
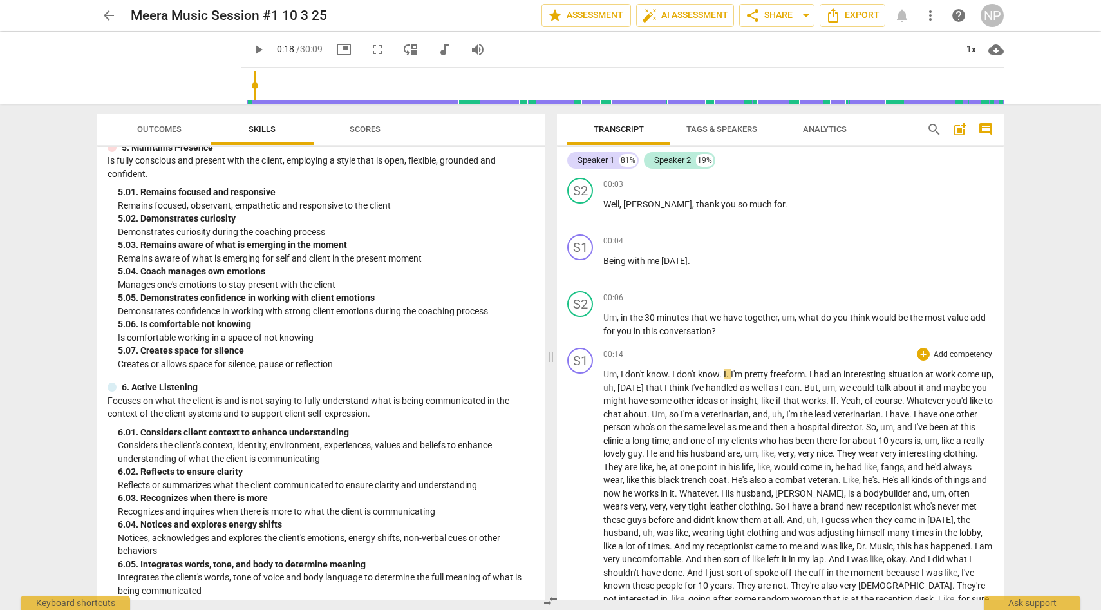
scroll to position [0, 0]
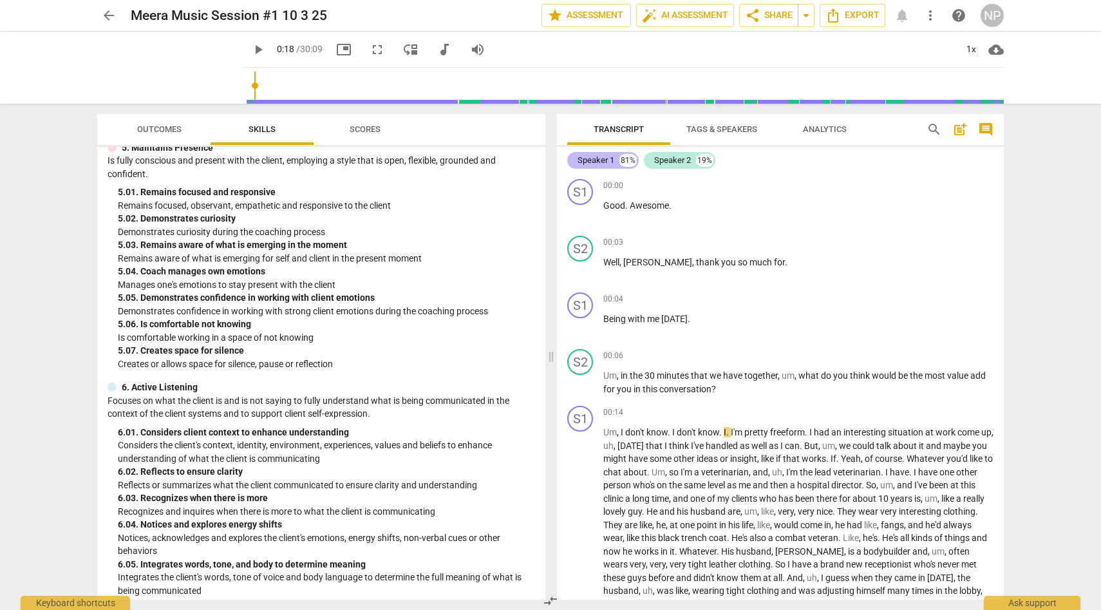
click at [616, 162] on div "Speaker 1 81%" at bounding box center [602, 160] width 71 height 17
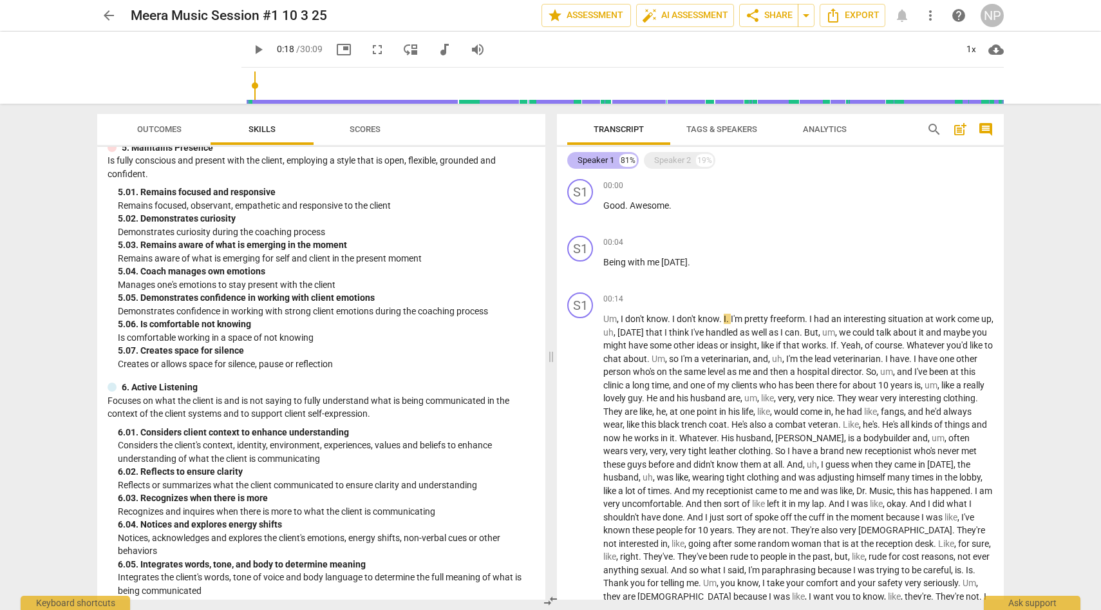
click at [616, 162] on div "Speaker 1 81%" at bounding box center [602, 160] width 71 height 17
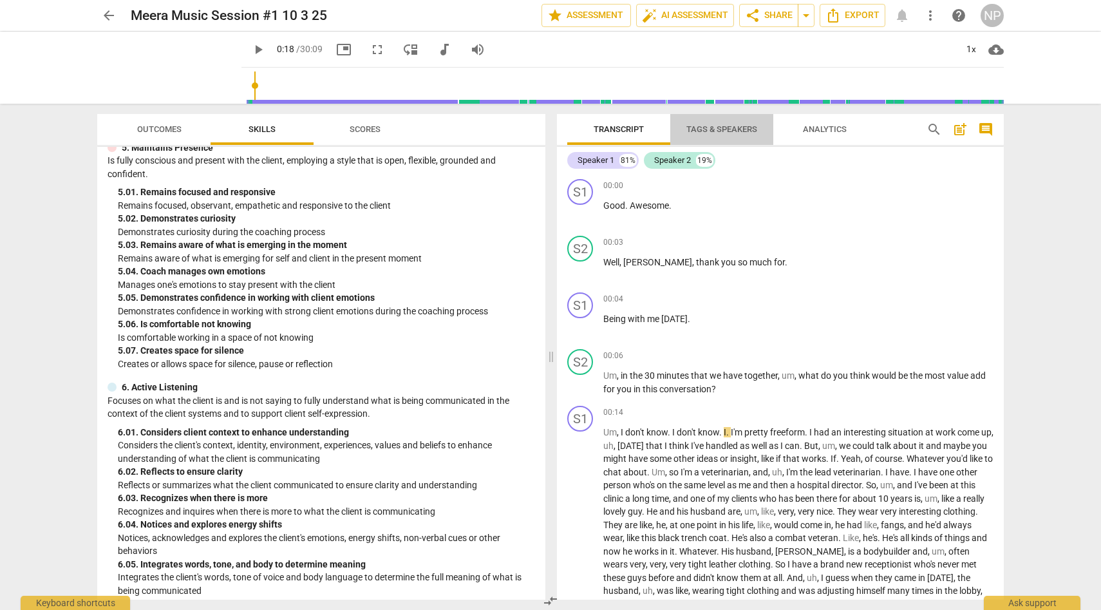
click at [699, 127] on span "Tags & Speakers" at bounding box center [721, 129] width 71 height 10
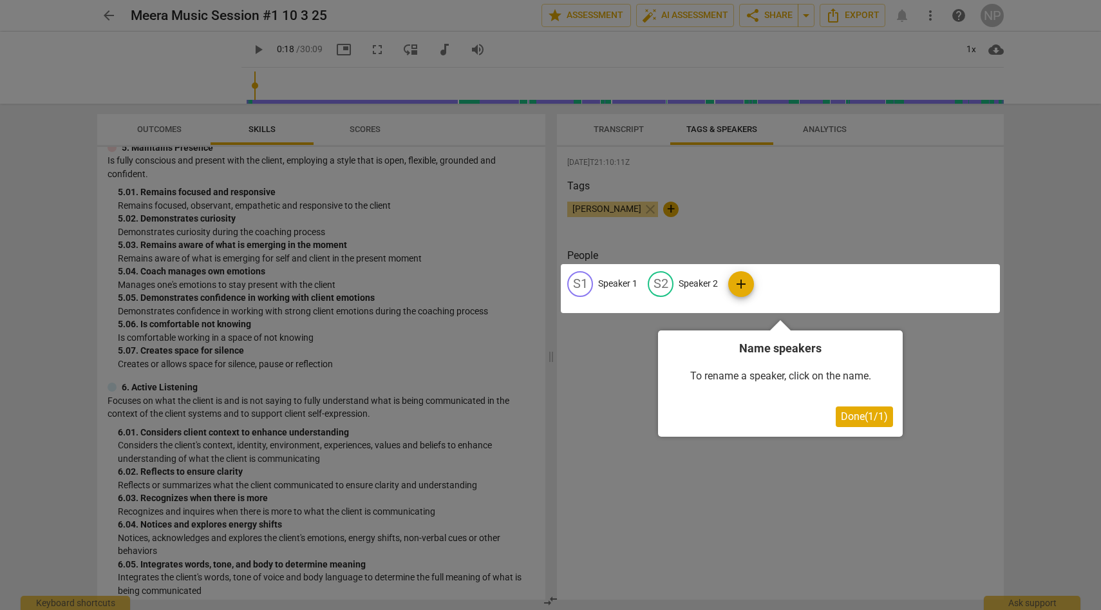
click at [625, 285] on div at bounding box center [780, 288] width 439 height 49
click at [853, 422] on span "Done ( 1 / 1 )" at bounding box center [864, 416] width 47 height 12
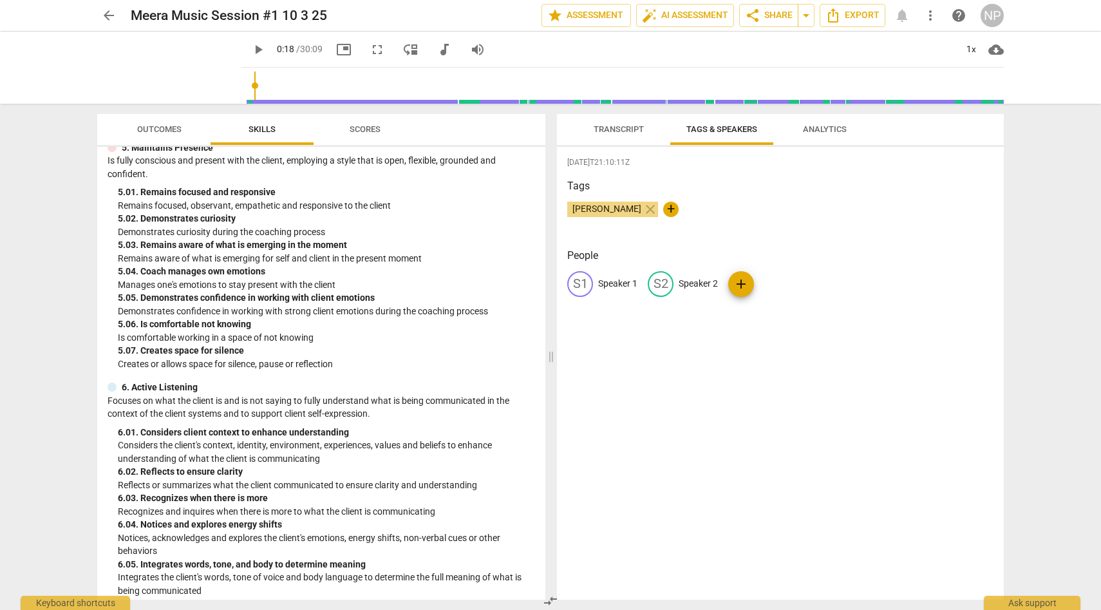
click at [622, 276] on div "S1 Speaker 1" at bounding box center [602, 284] width 70 height 26
type input "[PERSON_NAME]"
click at [779, 287] on p "Speaker 2" at bounding box center [781, 284] width 39 height 14
type input "Meera Music"
click at [889, 371] on div "[DATE]T21:10:11Z Tags [PERSON_NAME] close + People NP [PERSON_NAME] edit Meera …" at bounding box center [780, 373] width 447 height 453
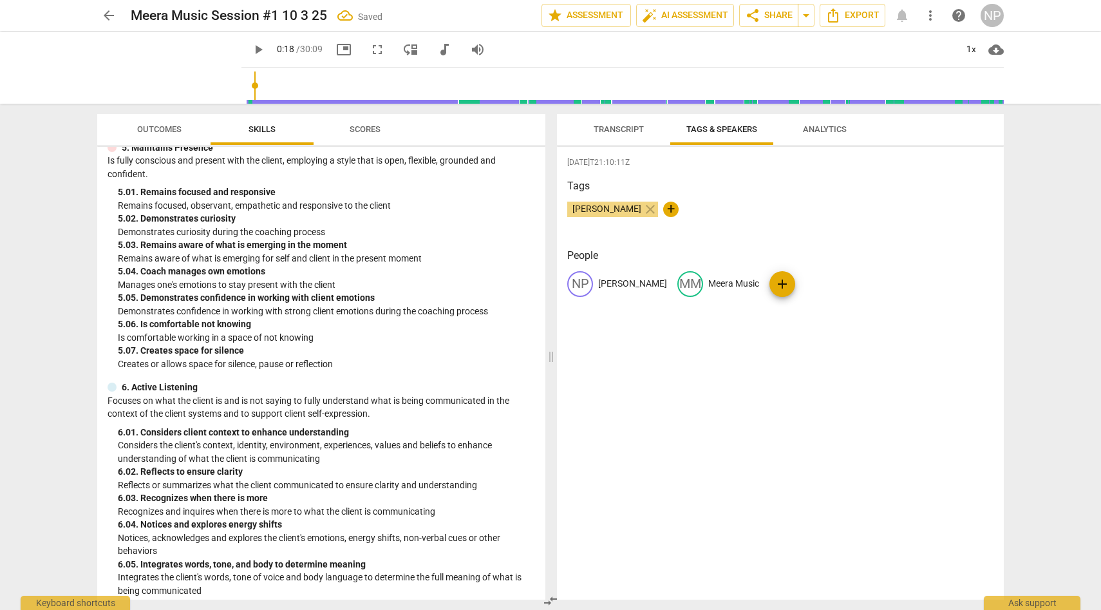
click at [641, 126] on span "Transcript" at bounding box center [619, 129] width 50 height 10
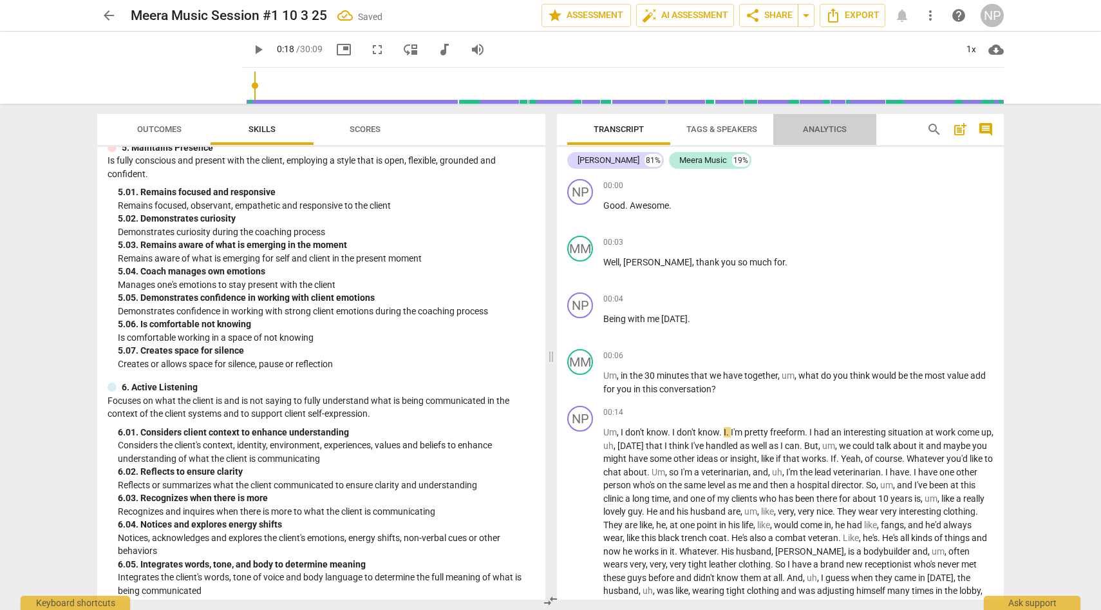
click at [839, 133] on span "Analytics" at bounding box center [825, 129] width 44 height 10
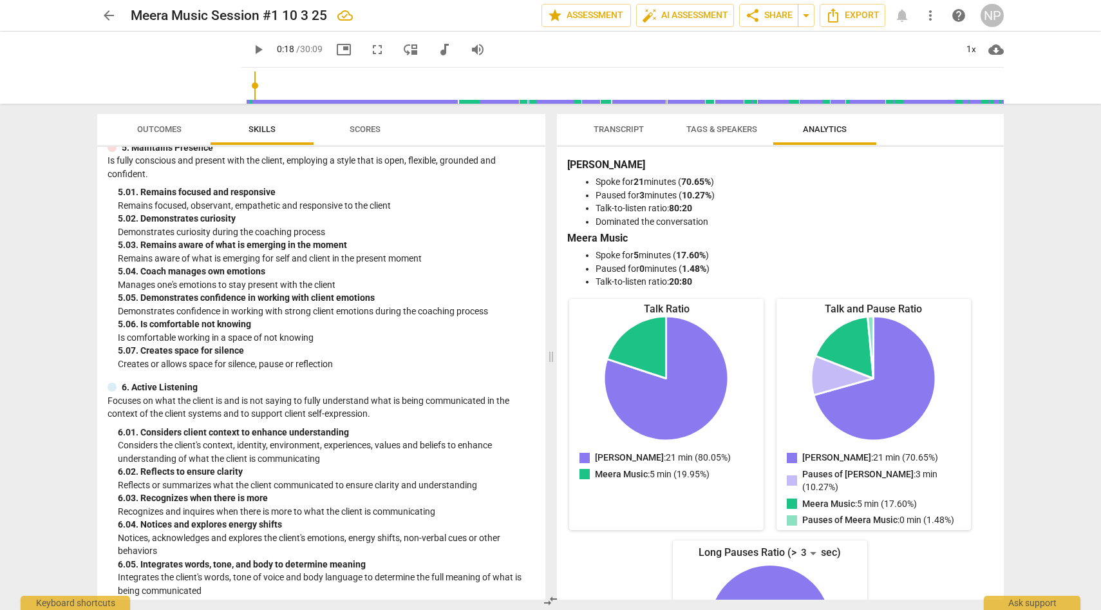
click at [634, 131] on span "Transcript" at bounding box center [619, 129] width 50 height 10
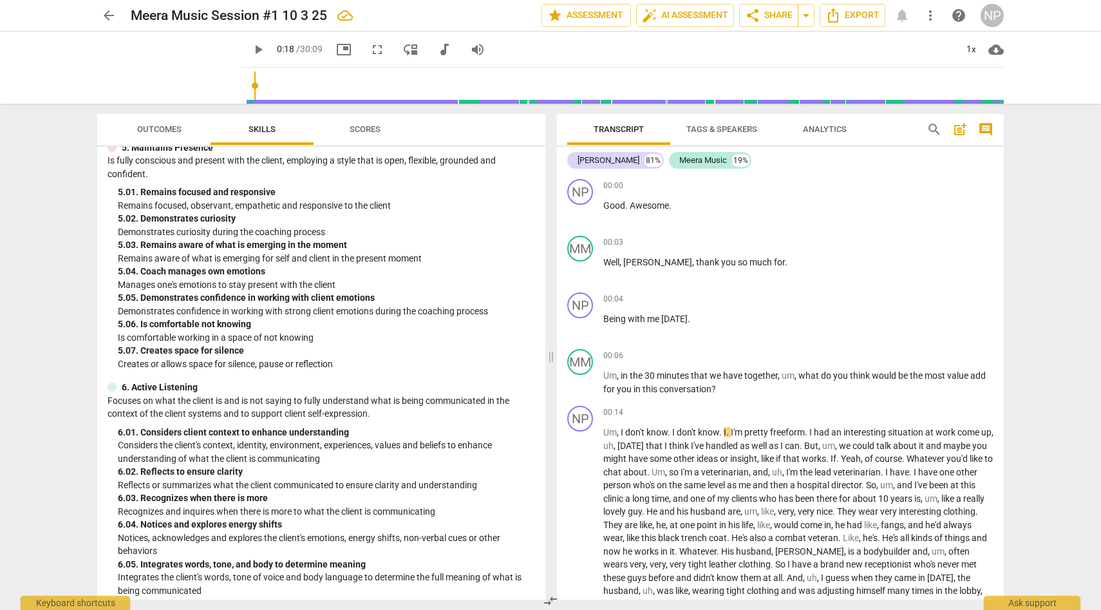
click at [704, 131] on span "Tags & Speakers" at bounding box center [721, 129] width 71 height 10
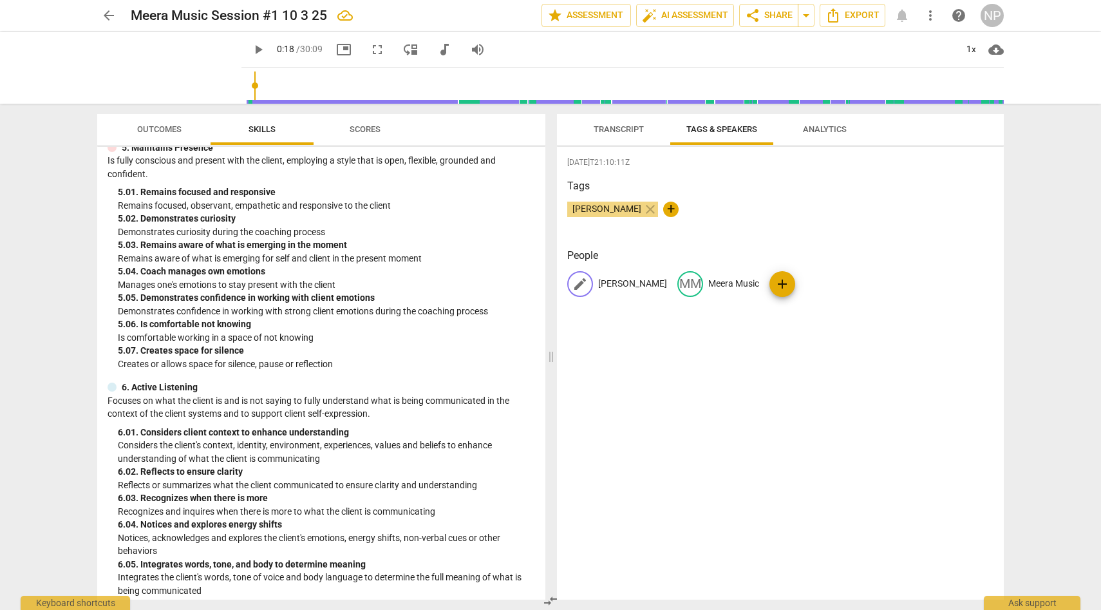
click at [622, 276] on div "edit [PERSON_NAME]" at bounding box center [617, 284] width 100 height 26
type input "Meera Music"
click at [800, 282] on p "Meera Music" at bounding box center [787, 284] width 51 height 14
type input "[PERSON_NAME]"
click at [845, 446] on div "[DATE]T21:10:11Z Tags [PERSON_NAME] close + People MM Meera Music edit [PERSON_…" at bounding box center [780, 373] width 447 height 453
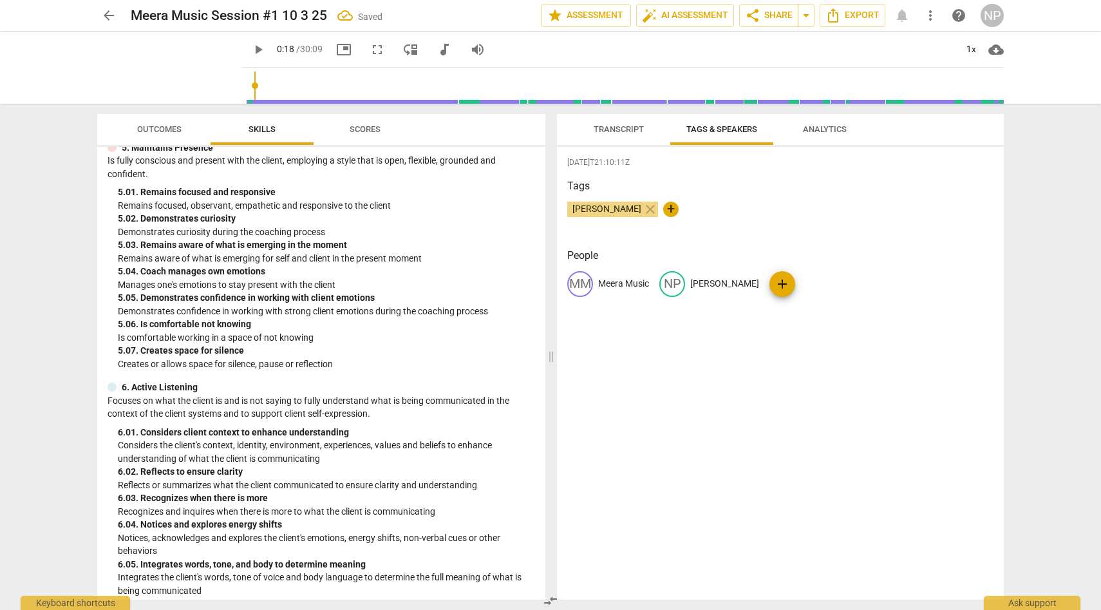
click at [886, 187] on h3 "Tags" at bounding box center [780, 185] width 426 height 15
click at [594, 117] on button "Transcript" at bounding box center [618, 129] width 103 height 31
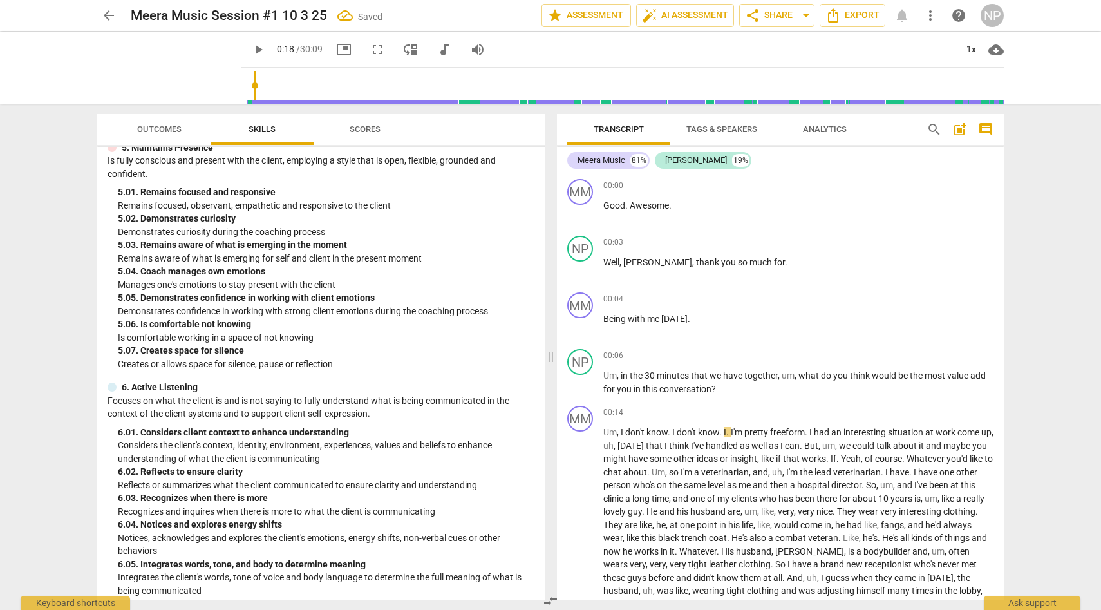
click at [744, 129] on span "Tags & Speakers" at bounding box center [721, 129] width 71 height 10
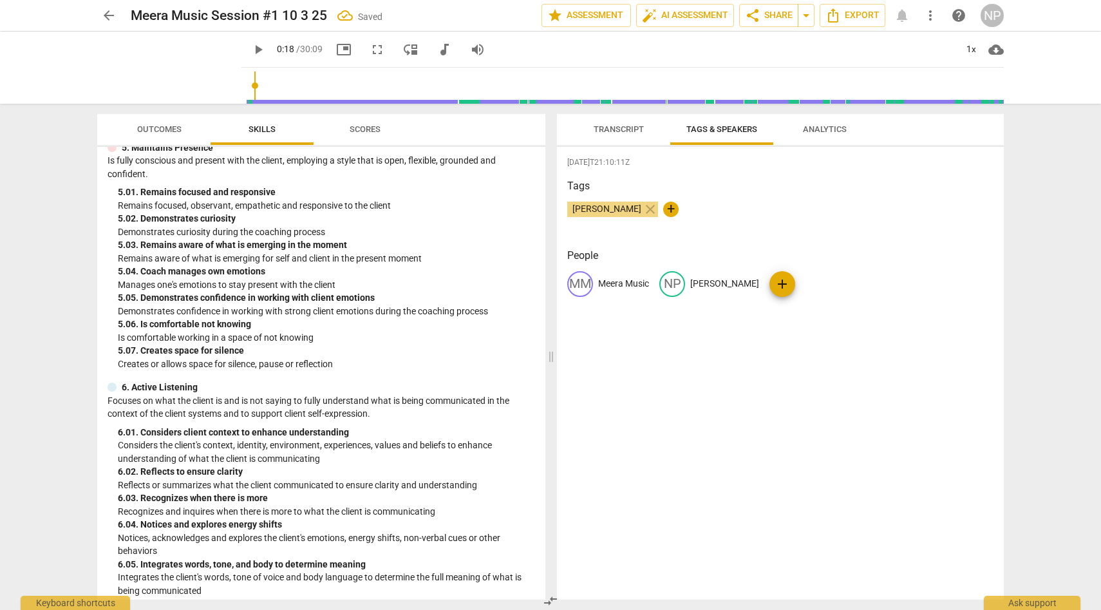
click at [836, 126] on span "Analytics" at bounding box center [825, 129] width 44 height 10
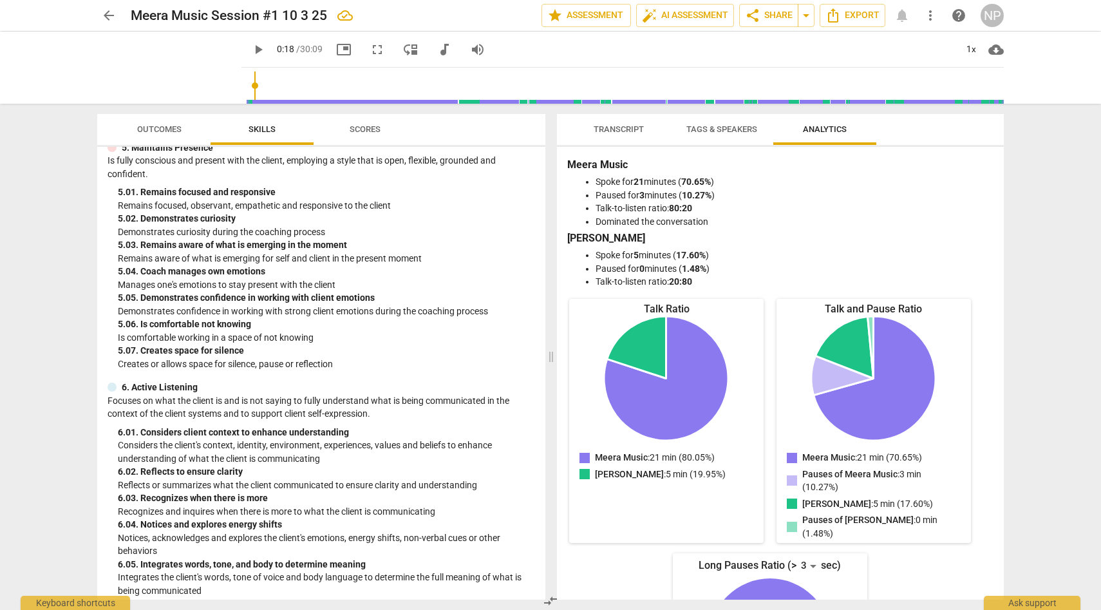
click at [611, 123] on span "Transcript" at bounding box center [618, 129] width 81 height 17
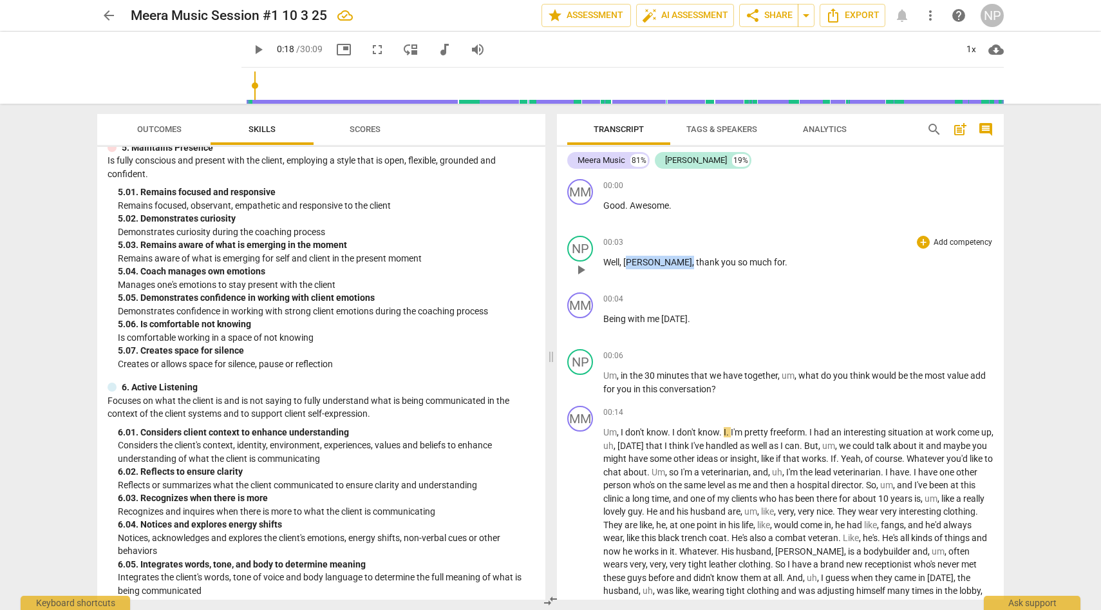
drag, startPoint x: 645, startPoint y: 265, endPoint x: 631, endPoint y: 264, distance: 14.2
click at [631, 264] on p "Well , [PERSON_NAME] , thank you so much for ." at bounding box center [798, 263] width 390 height 14
click at [1045, 351] on div "arrow_back Meera Music Session #1 10 3 25 edit star Assessment auto_fix_high AI…" at bounding box center [550, 305] width 1101 height 610
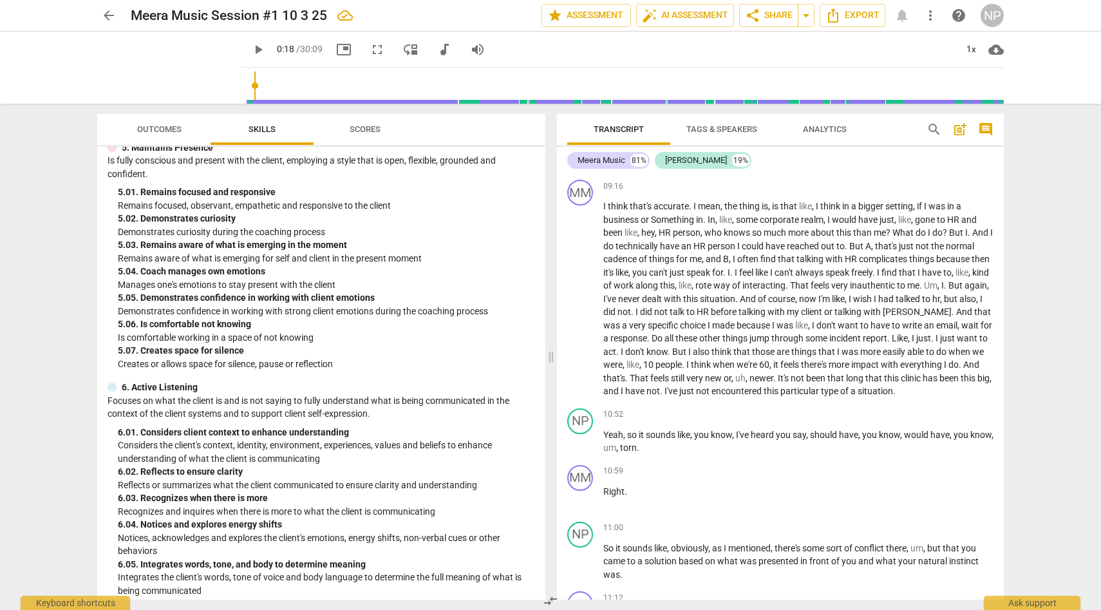
scroll to position [1345, 0]
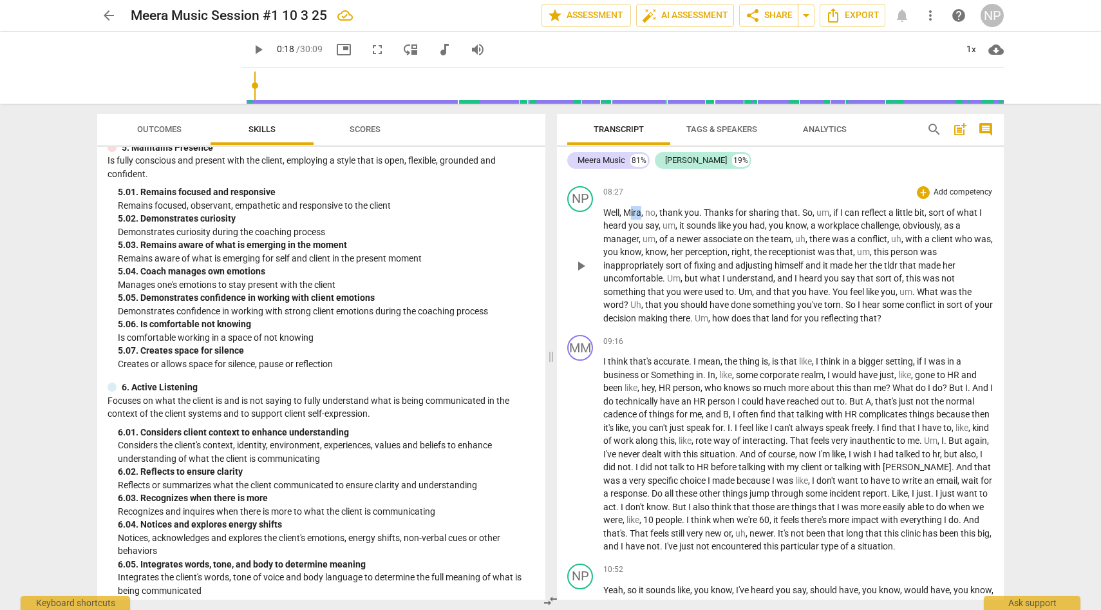
drag, startPoint x: 641, startPoint y: 209, endPoint x: 630, endPoint y: 210, distance: 11.0
click at [630, 209] on span "Mira" at bounding box center [632, 212] width 18 height 10
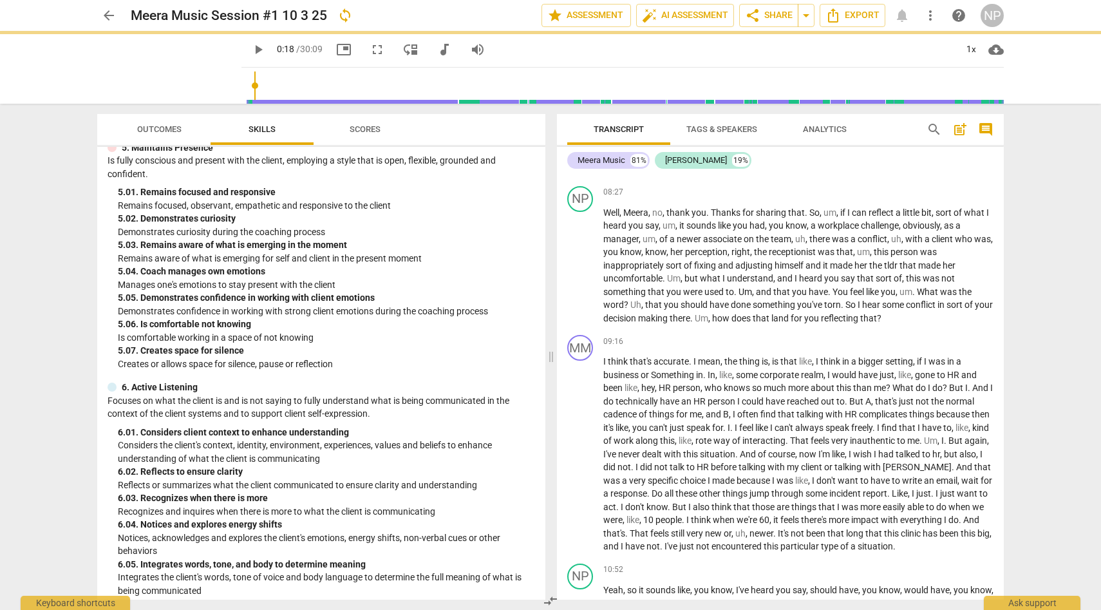
click at [1063, 343] on div "arrow_back Meera Music Session #1 10 3 25 sync edit star Assessment auto_fix_hi…" at bounding box center [550, 305] width 1101 height 610
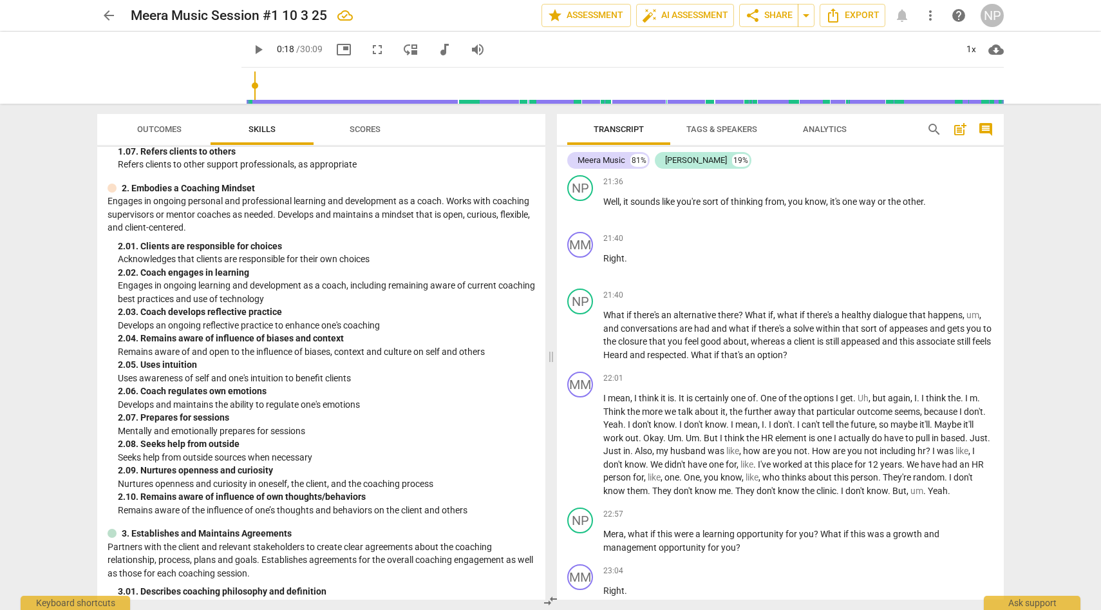
scroll to position [0, 0]
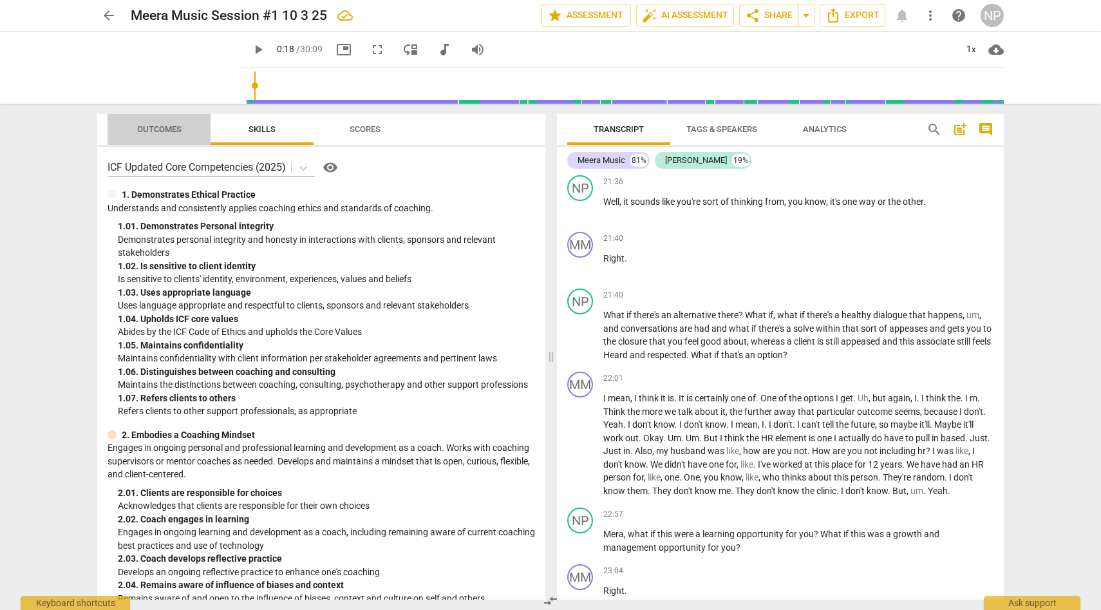
click at [178, 122] on span "Outcomes" at bounding box center [159, 129] width 75 height 17
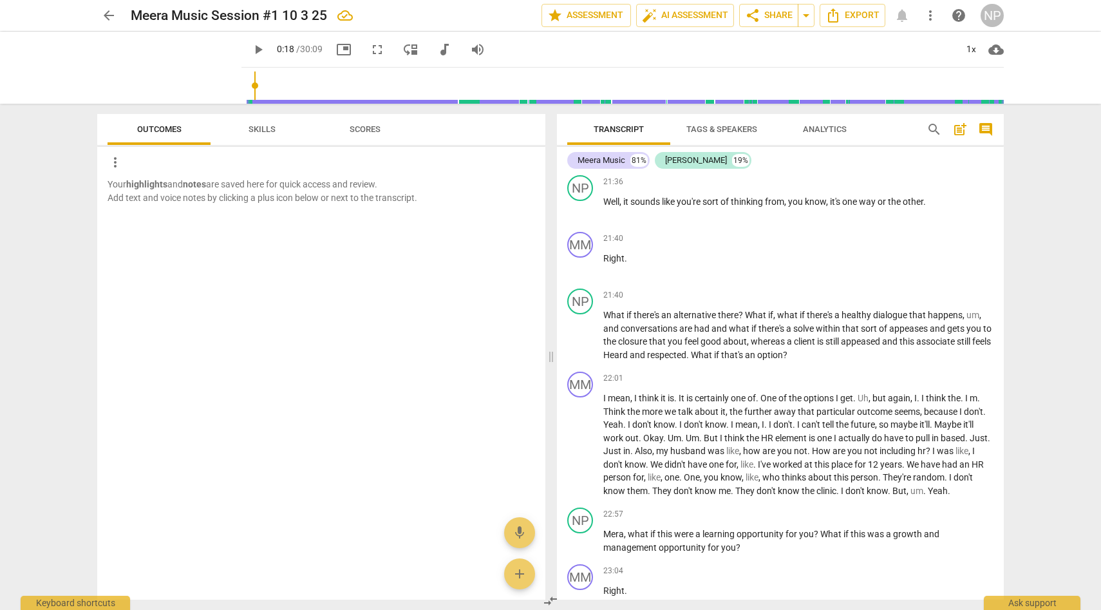
click at [247, 125] on span "Skills" at bounding box center [262, 129] width 58 height 17
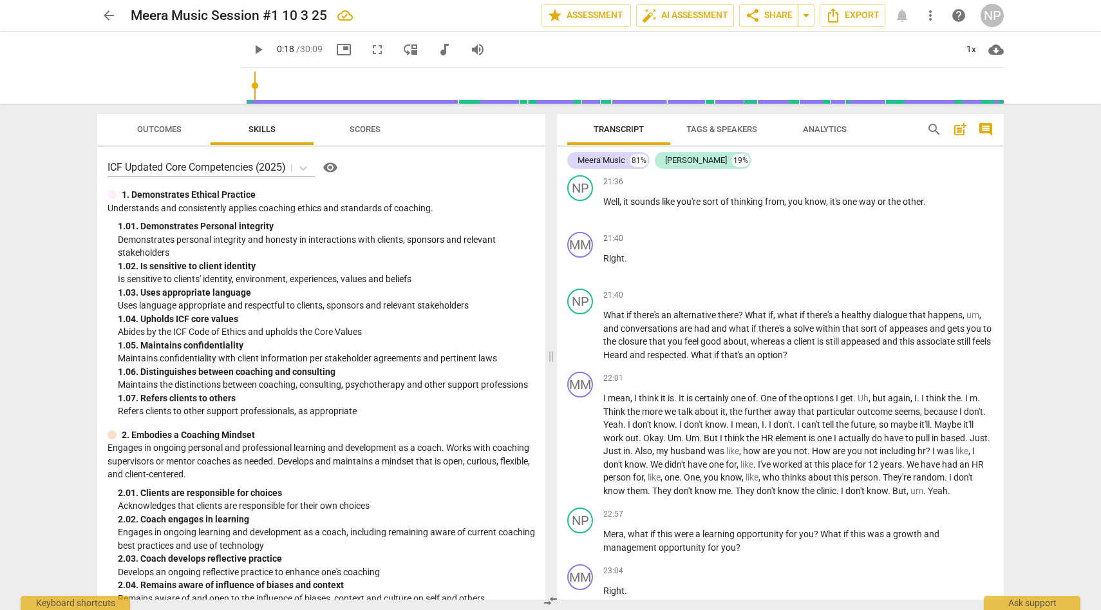
click at [375, 128] on span "Scores" at bounding box center [365, 129] width 31 height 10
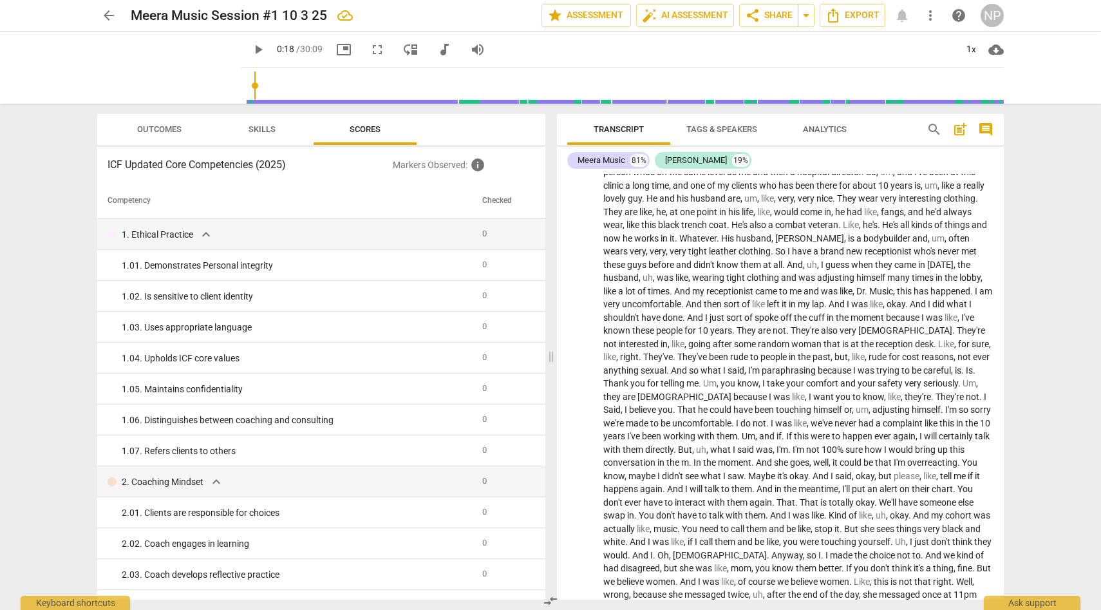
scroll to position [106, 0]
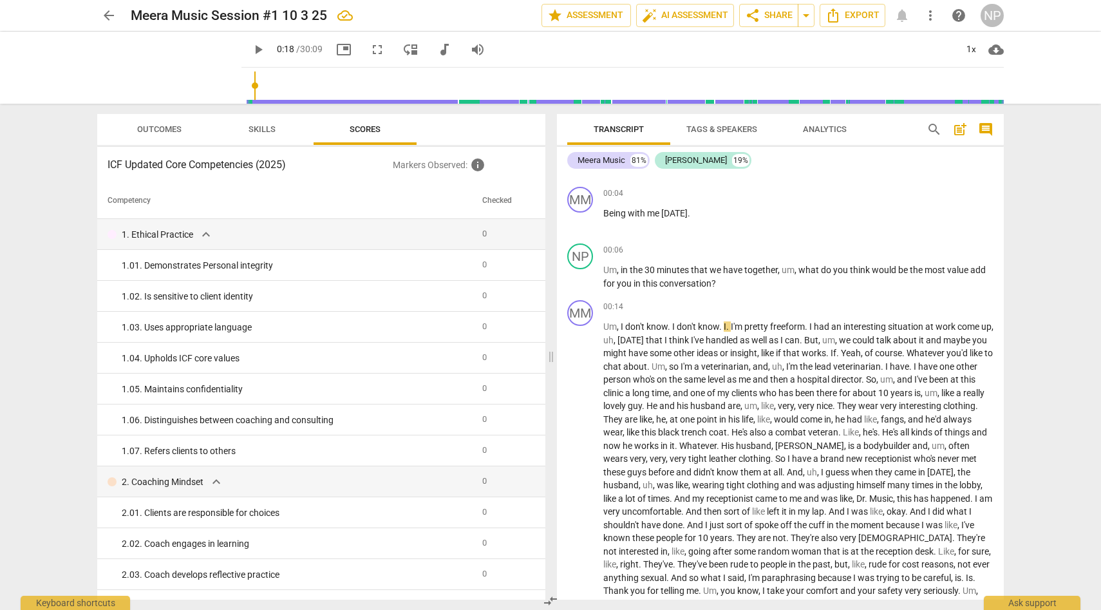
click at [101, 14] on span "arrow_back" at bounding box center [108, 15] width 15 height 15
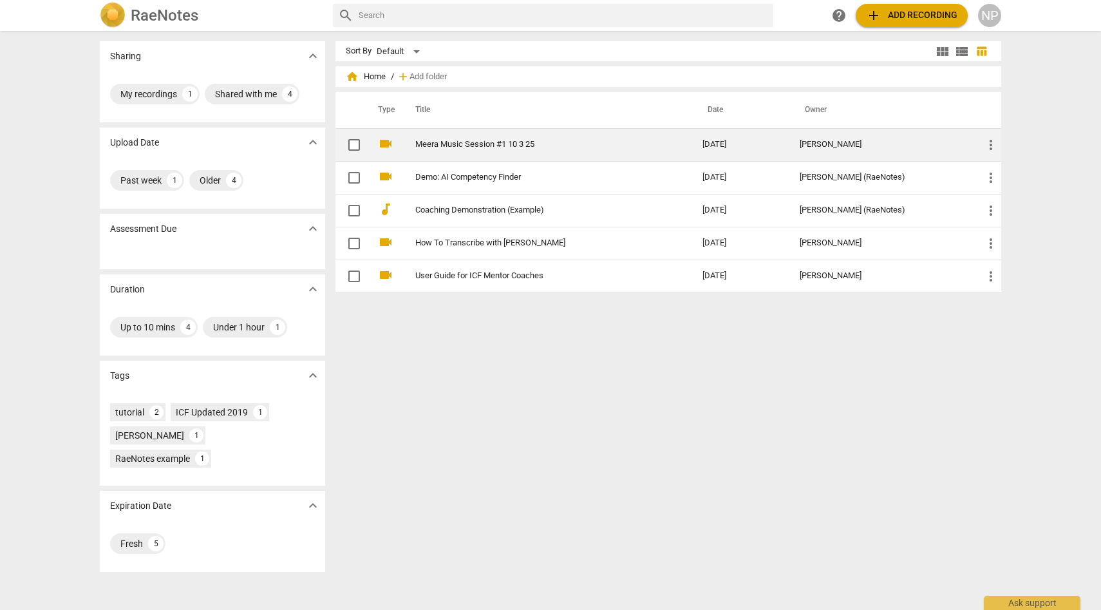
click at [530, 147] on link "Meera Music Session #1 10 3 25" at bounding box center [535, 145] width 241 height 10
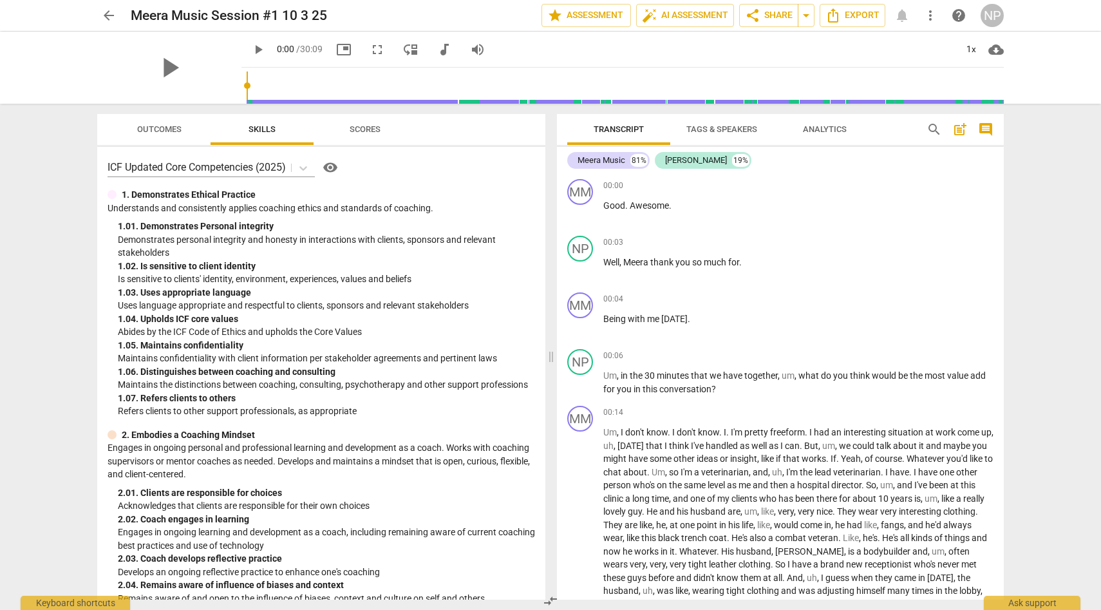
click at [104, 19] on span "arrow_back" at bounding box center [108, 15] width 15 height 15
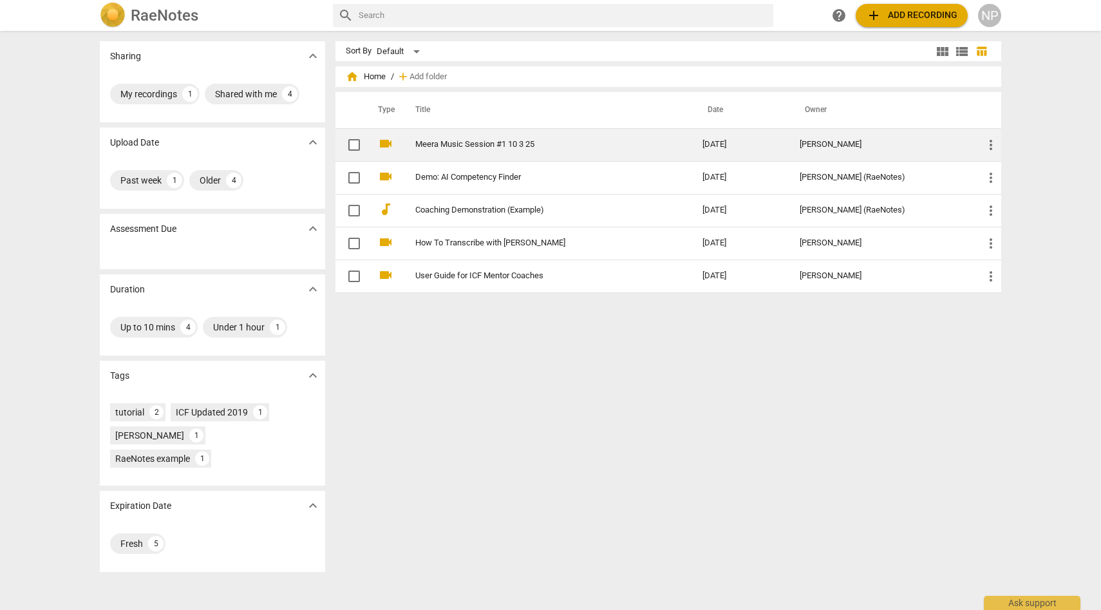
click at [988, 140] on span "more_vert" at bounding box center [990, 144] width 15 height 15
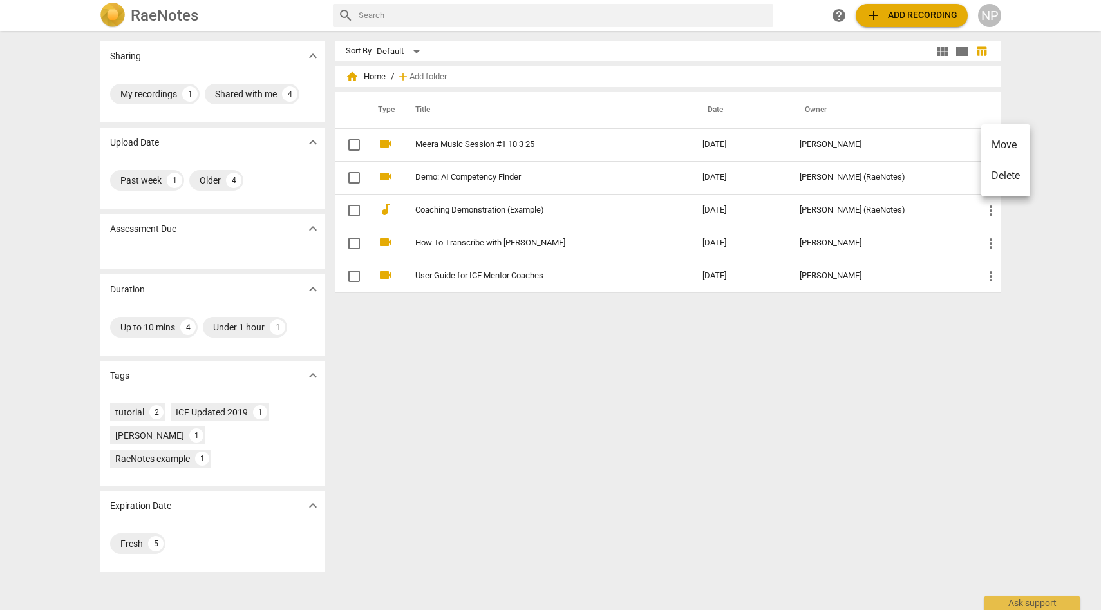
click at [1058, 95] on div at bounding box center [550, 305] width 1101 height 610
click at [430, 75] on span "Add folder" at bounding box center [427, 77] width 37 height 10
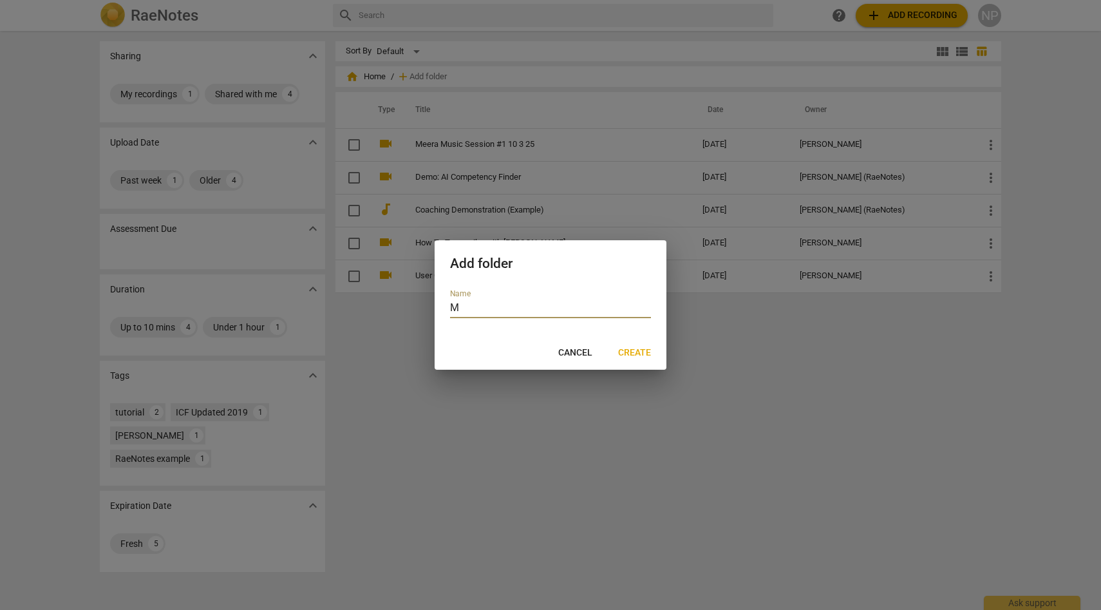
type input "M"
click at [594, 345] on button "Cancel" at bounding box center [575, 352] width 55 height 23
